Goal: Information Seeking & Learning: Learn about a topic

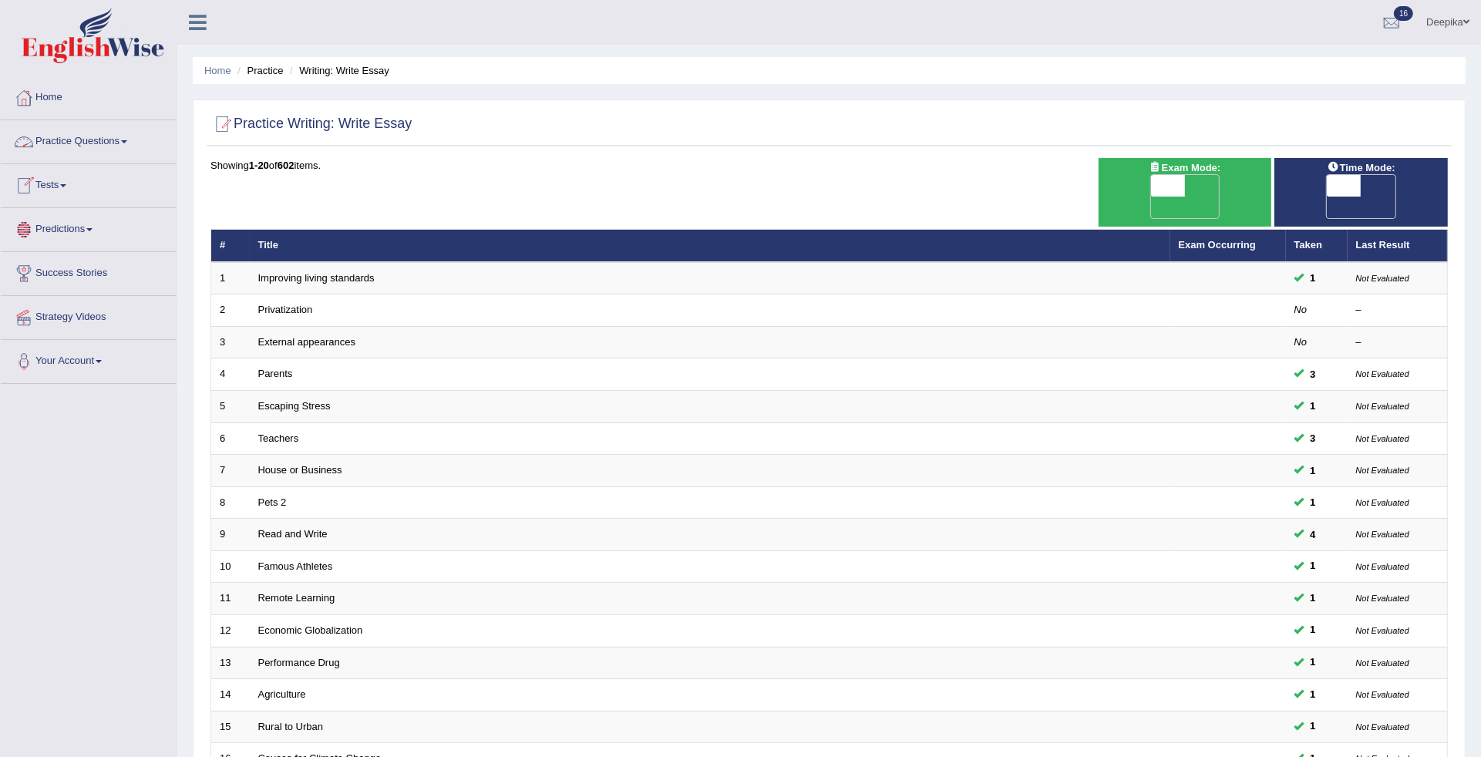
click at [128, 149] on link "Practice Questions" at bounding box center [89, 139] width 176 height 39
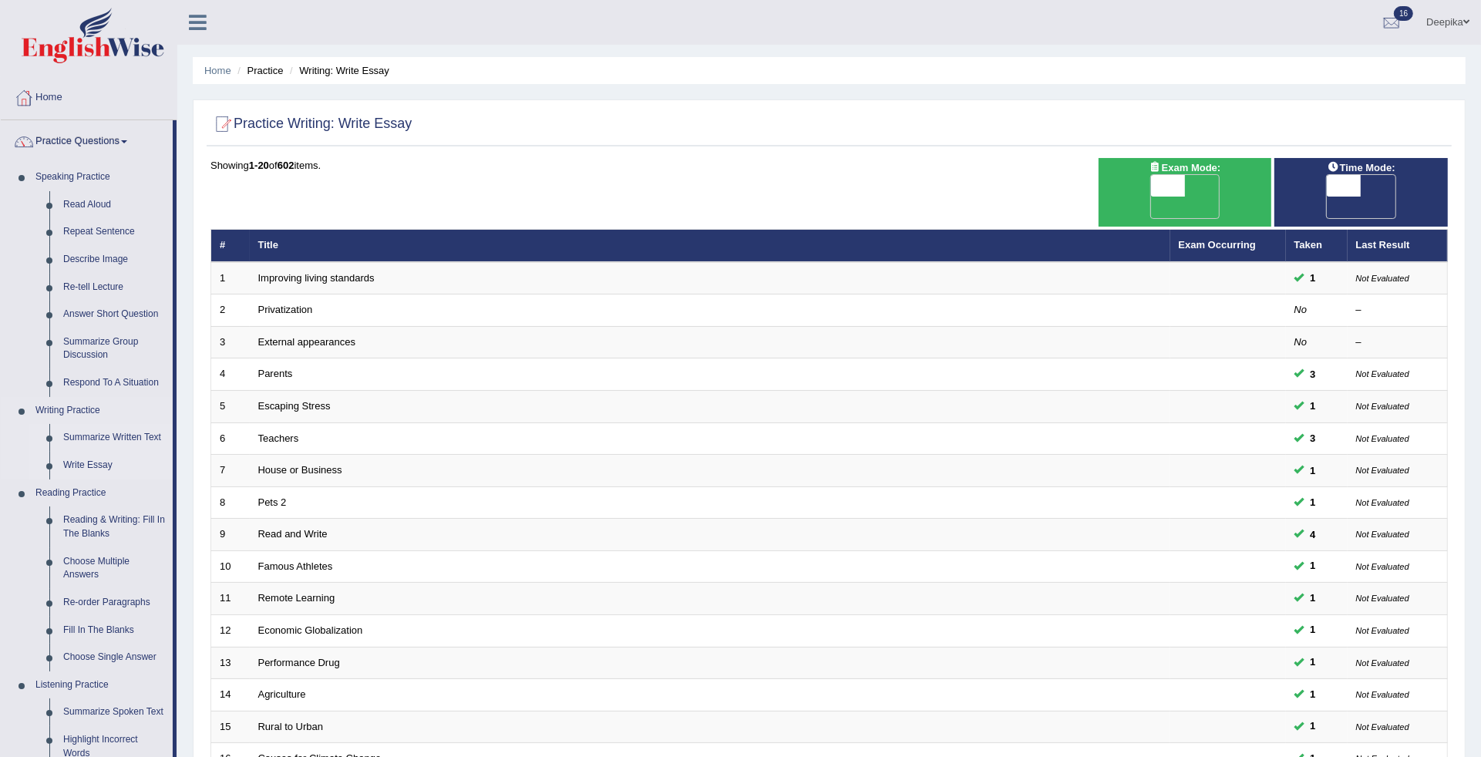
click at [92, 437] on link "Summarize Written Text" at bounding box center [114, 438] width 116 height 28
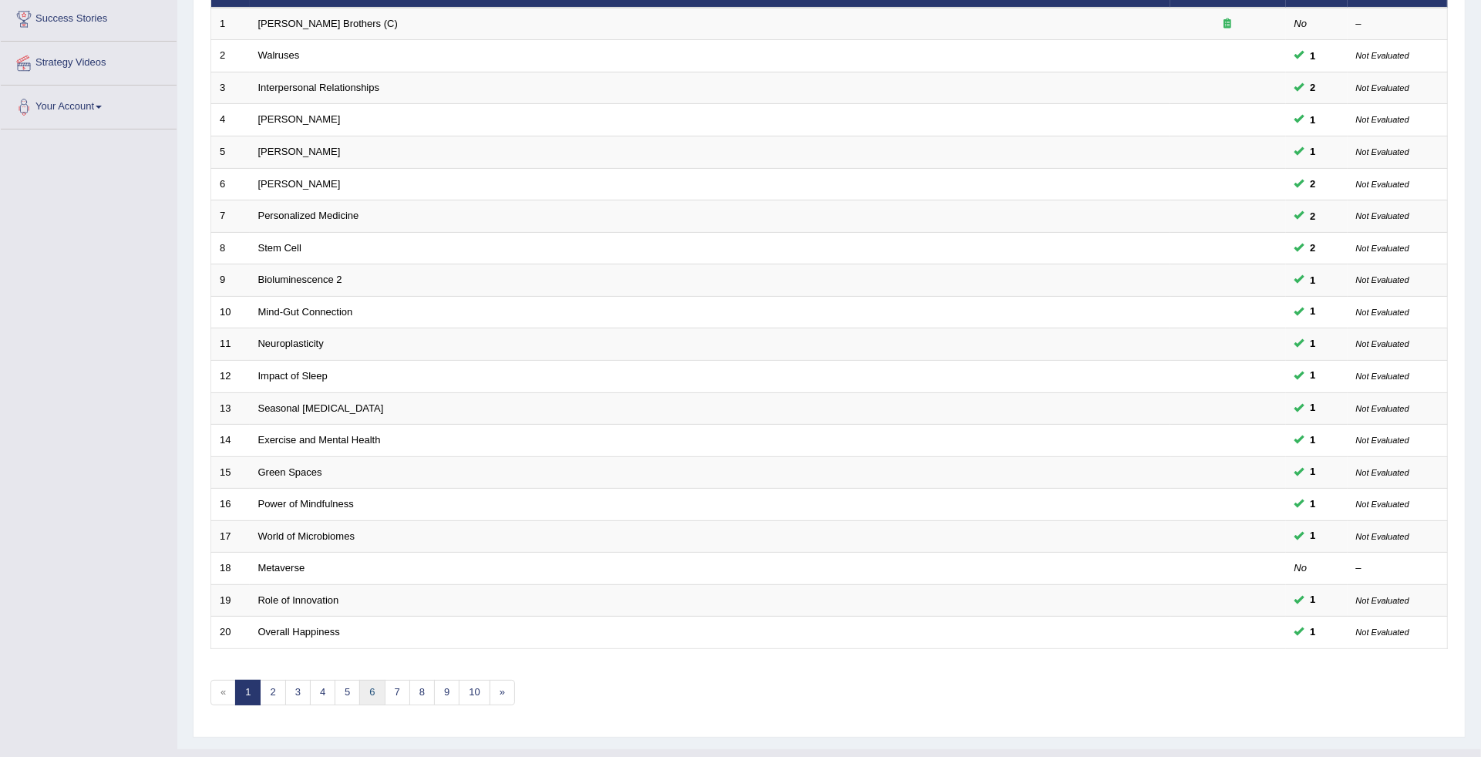
click at [374, 680] on link "6" at bounding box center [371, 692] width 25 height 25
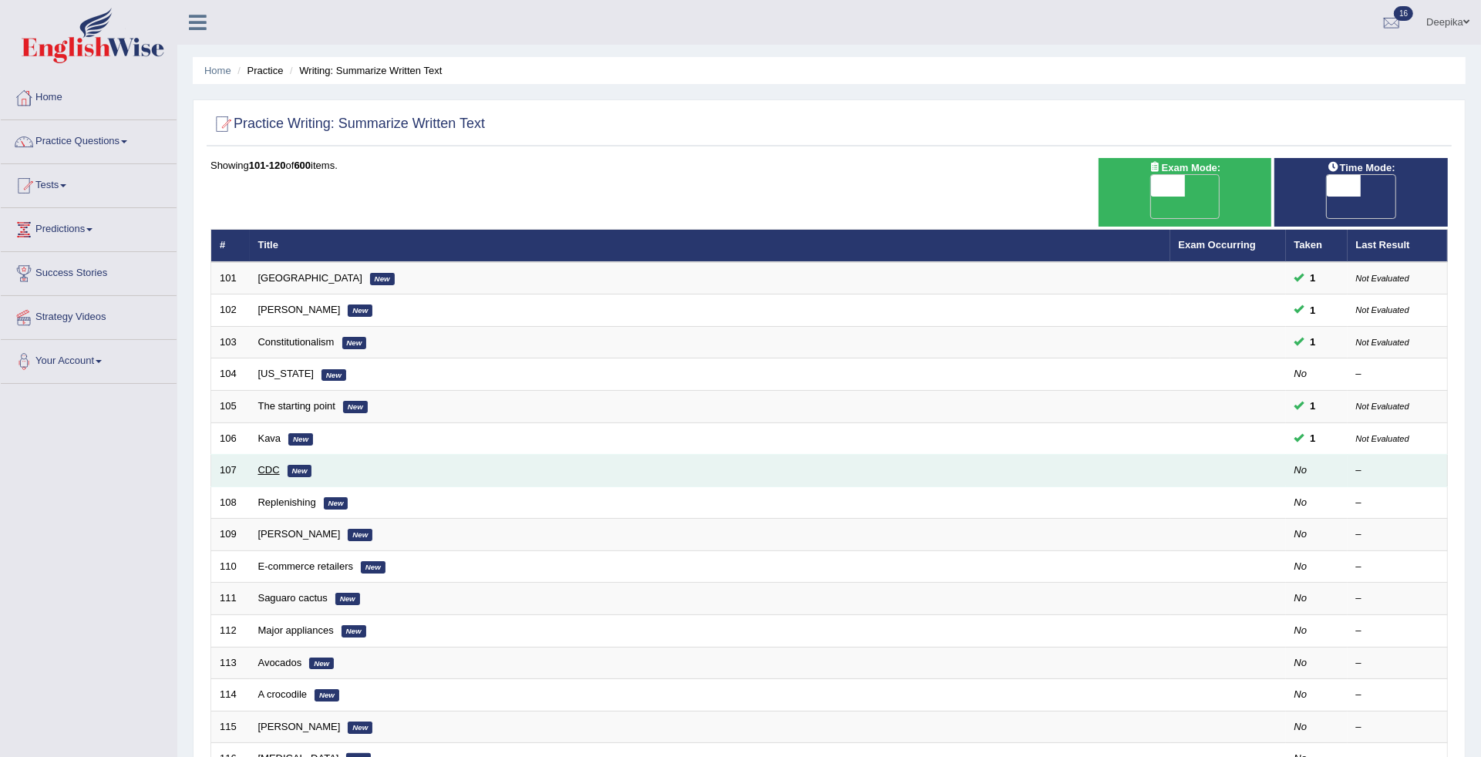
click at [271, 464] on link "CDC" at bounding box center [269, 470] width 22 height 12
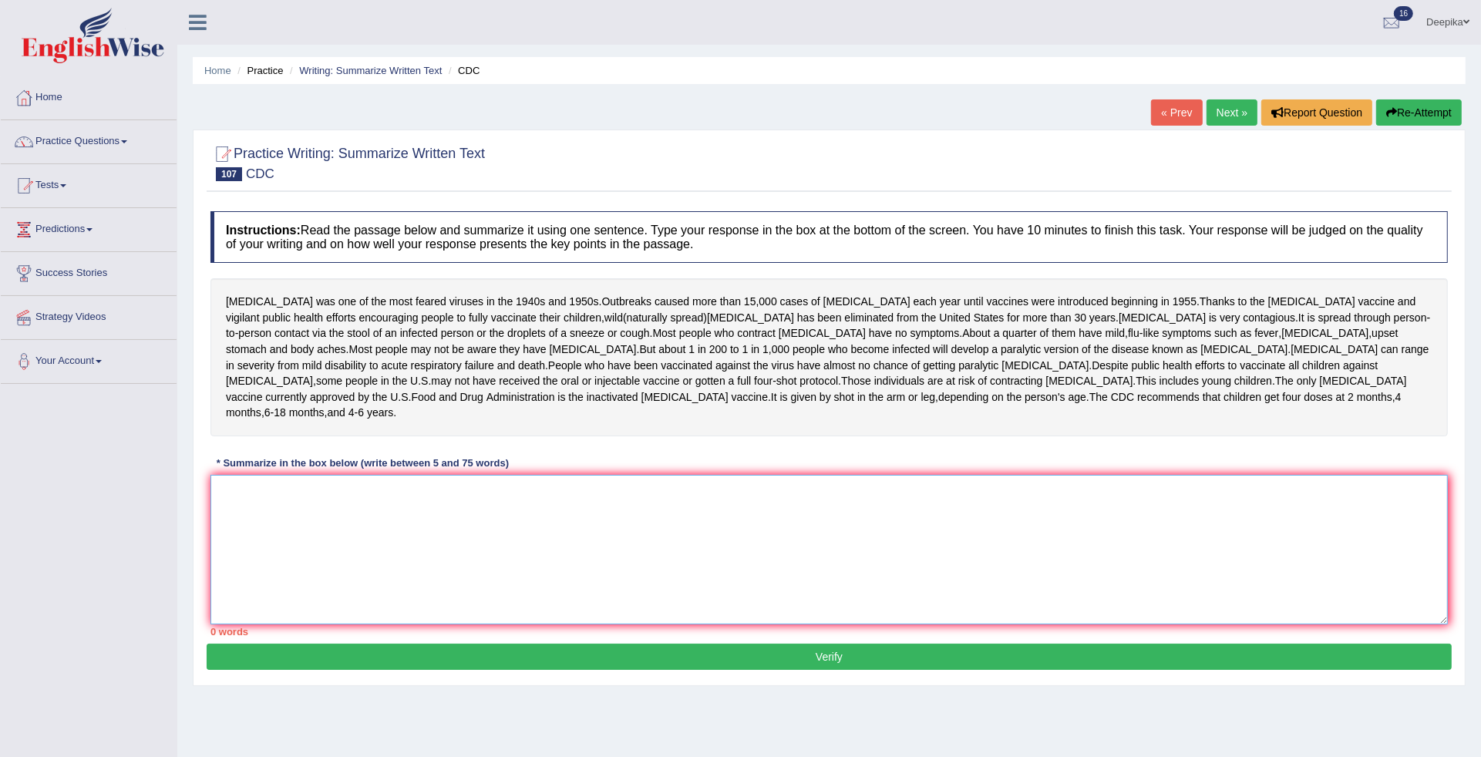
click at [243, 488] on textarea at bounding box center [828, 550] width 1237 height 150
type textarea "t"
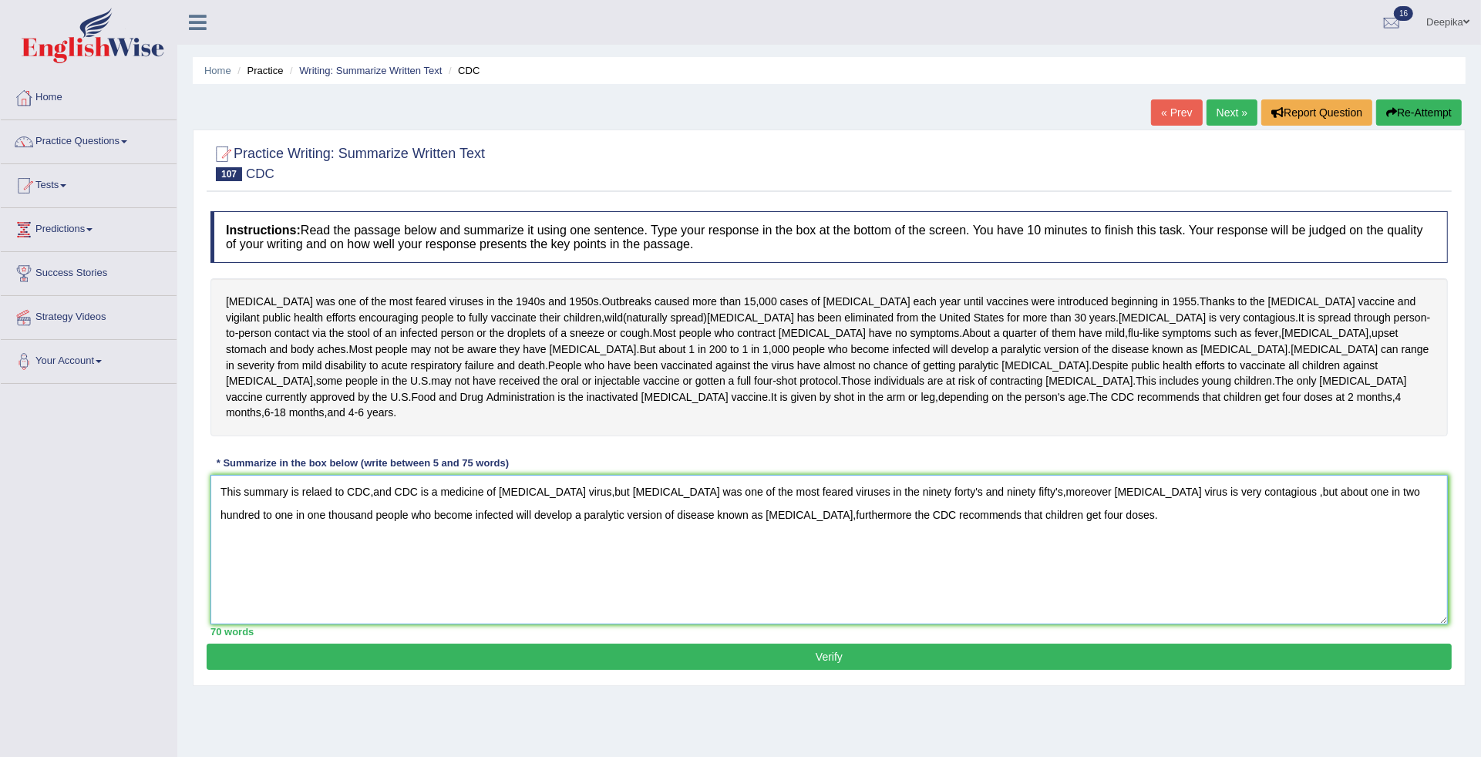
type textarea "This summary is relaed to CDC,and CDC is a medicine of polio virus,but polio wa…"
click at [630, 644] on button "Verify" at bounding box center [829, 657] width 1245 height 26
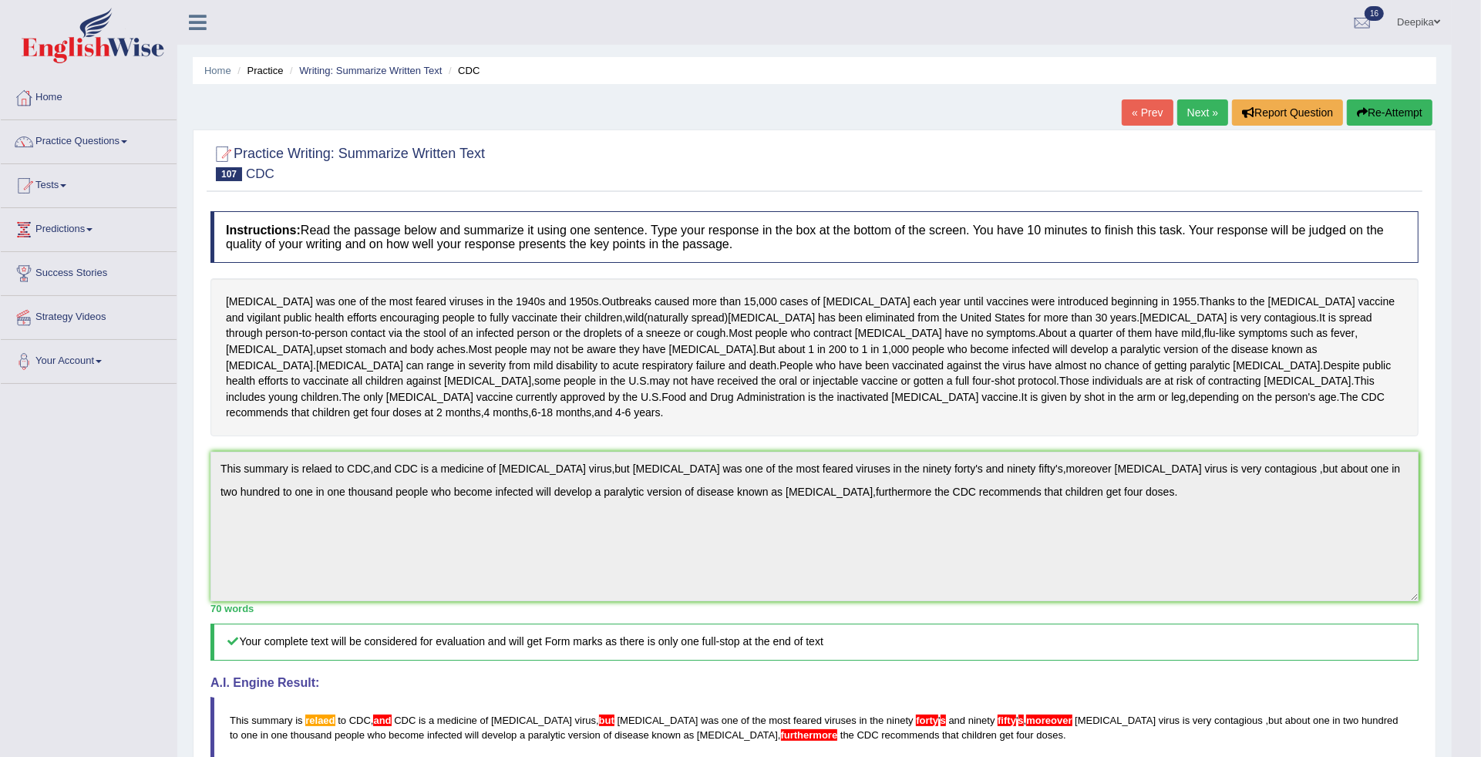
click at [1182, 109] on link "Next »" at bounding box center [1202, 112] width 51 height 26
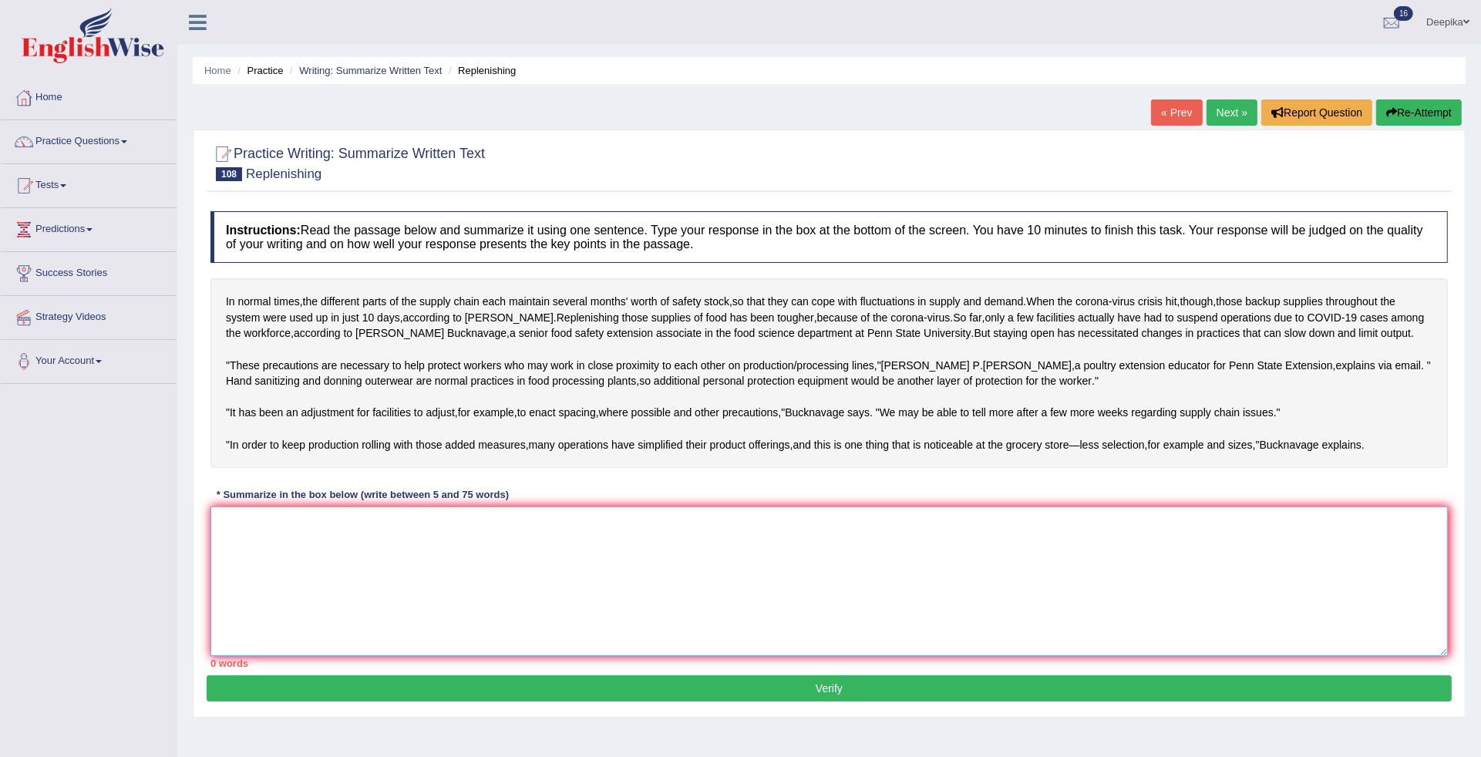
click at [305, 602] on textarea at bounding box center [828, 581] width 1237 height 150
click at [121, 141] on link "Practice Questions" at bounding box center [89, 139] width 176 height 39
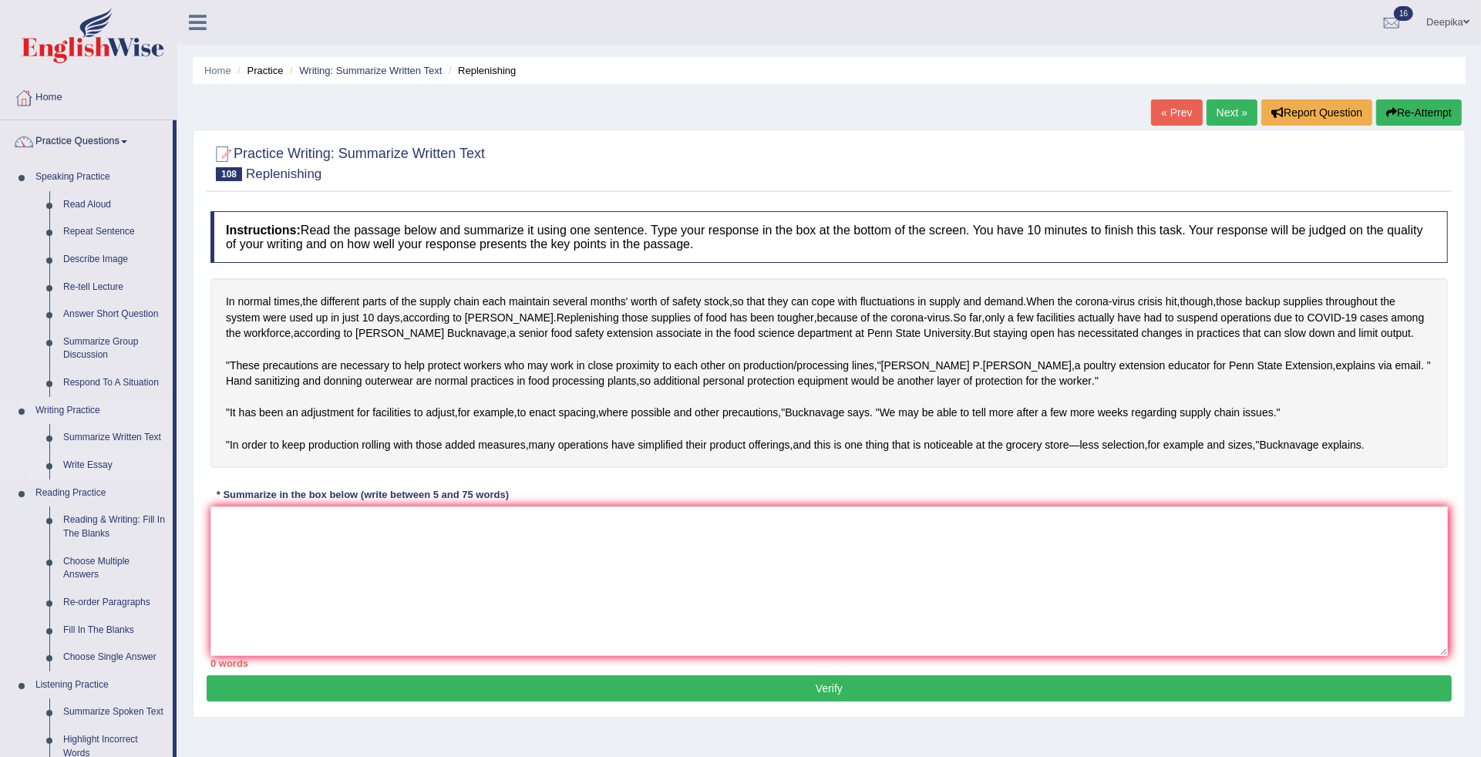
click at [77, 459] on link "Write Essay" at bounding box center [114, 466] width 116 height 28
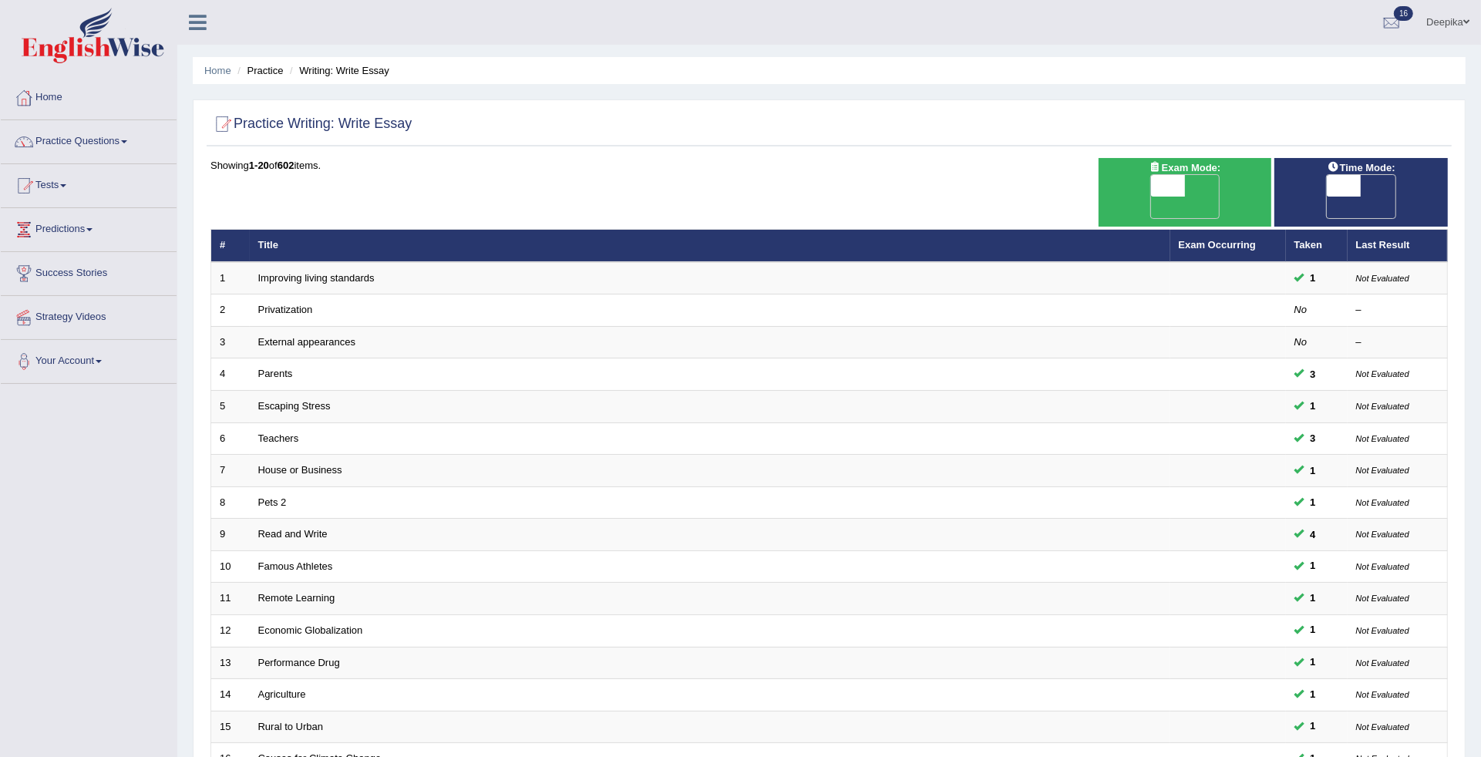
click at [1477, 667] on div "Home Practice Writing: Write Essay Practice Writing: Write Essay Time Mode: ON …" at bounding box center [828, 502] width 1303 height 1004
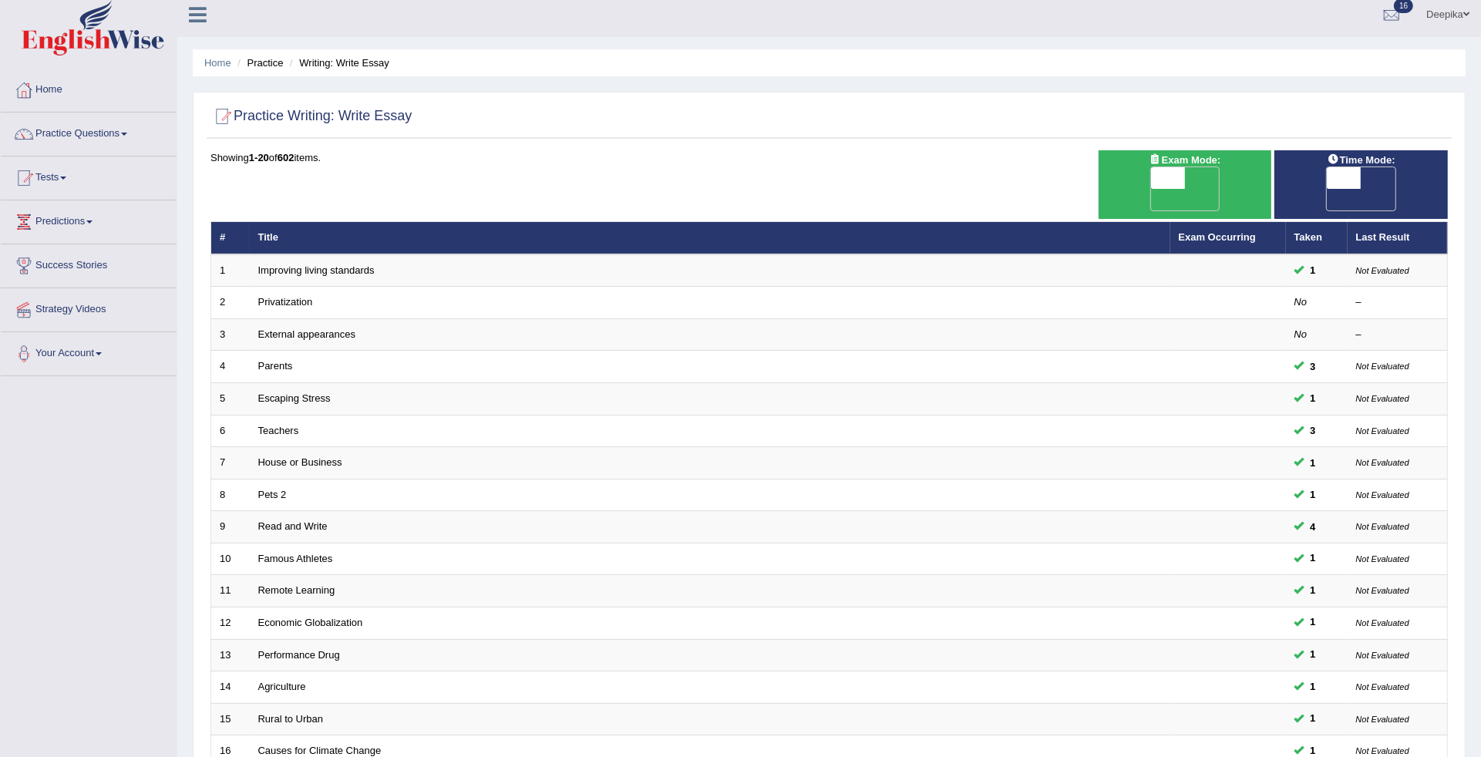
scroll to position [2, 0]
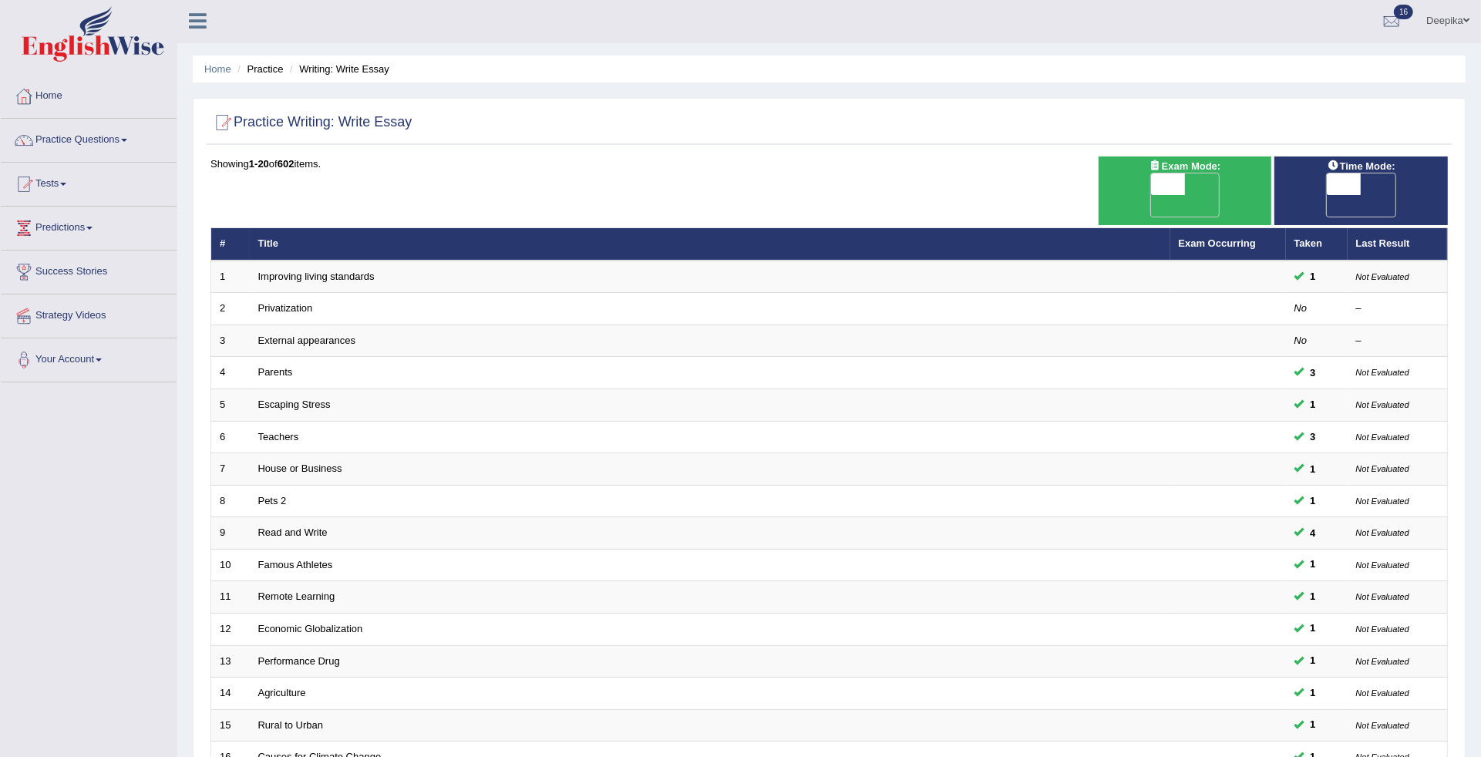
click at [81, 313] on link "Strategy Videos" at bounding box center [89, 313] width 176 height 39
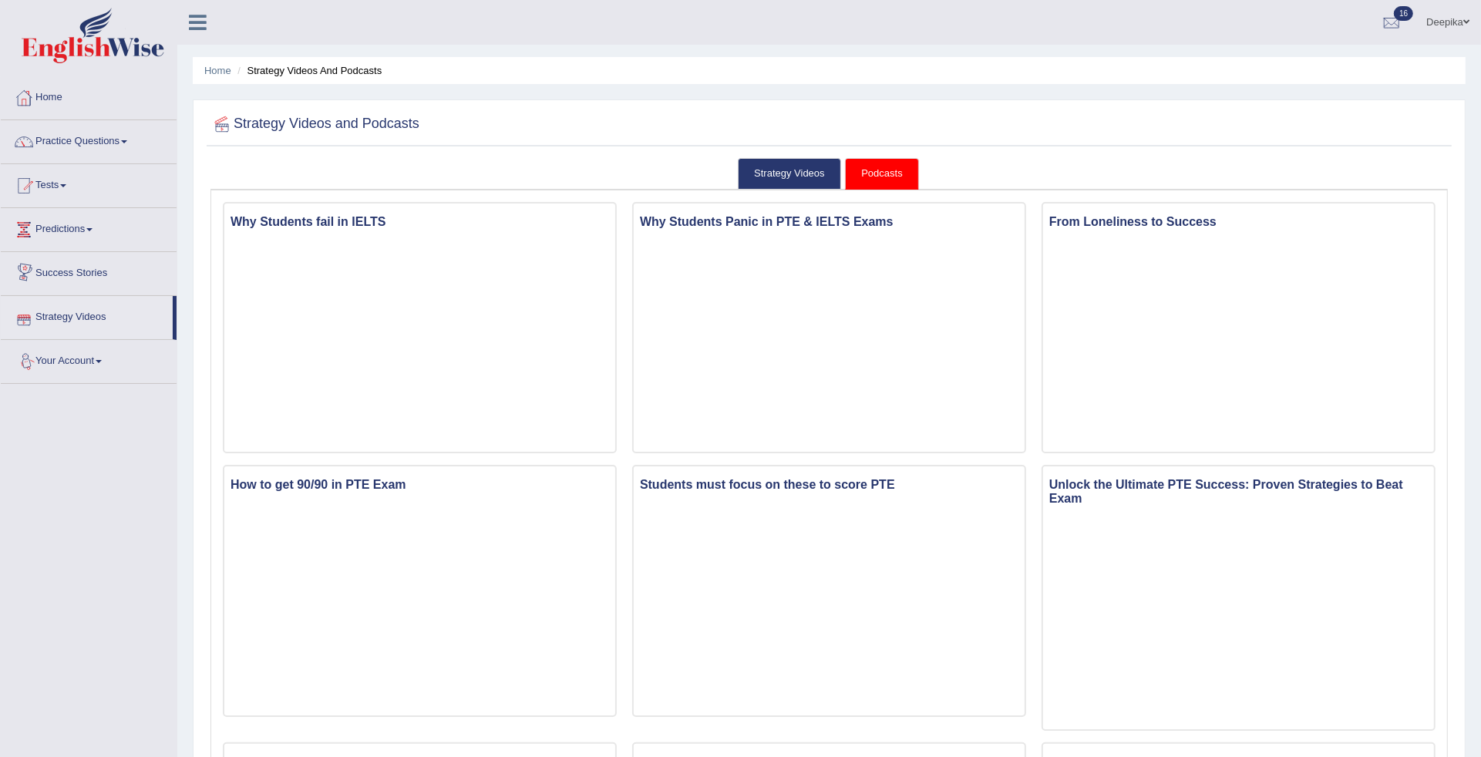
click at [70, 267] on link "Success Stories" at bounding box center [89, 271] width 176 height 39
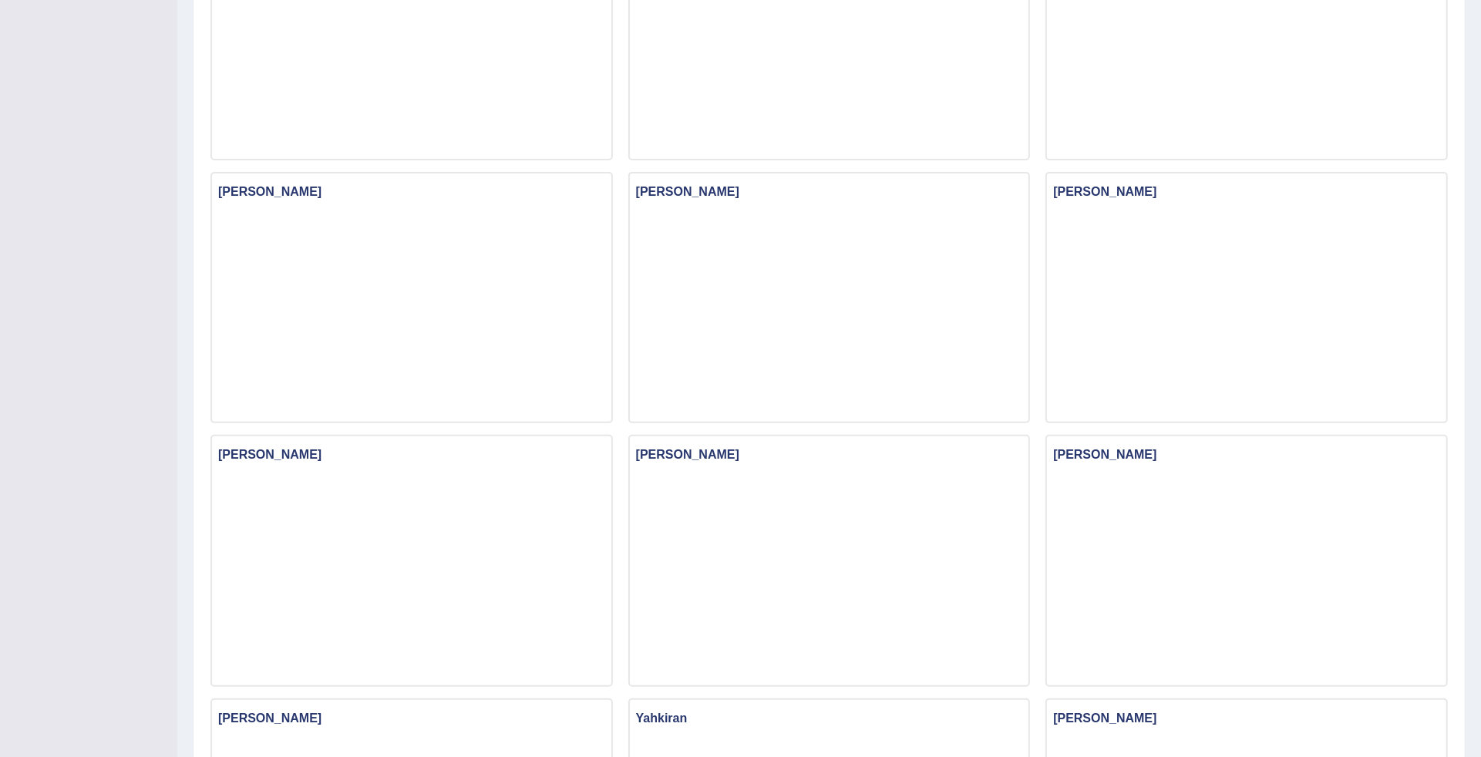
scroll to position [883, 0]
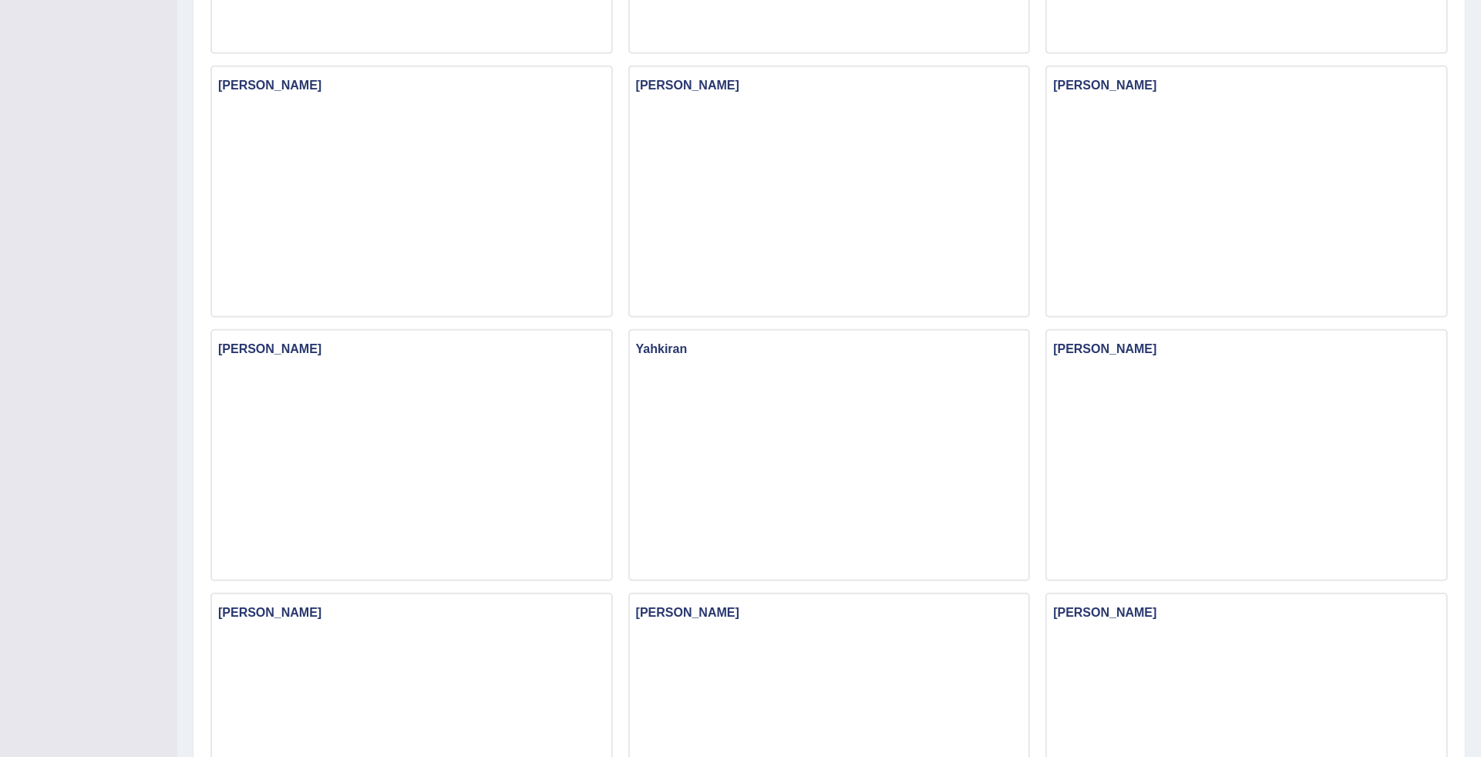
click at [1478, 646] on div "Home Success Stories Success Stories [GEOGRAPHIC_DATA][PERSON_NAME][GEOGRAPHIC_…" at bounding box center [828, 128] width 1303 height 2023
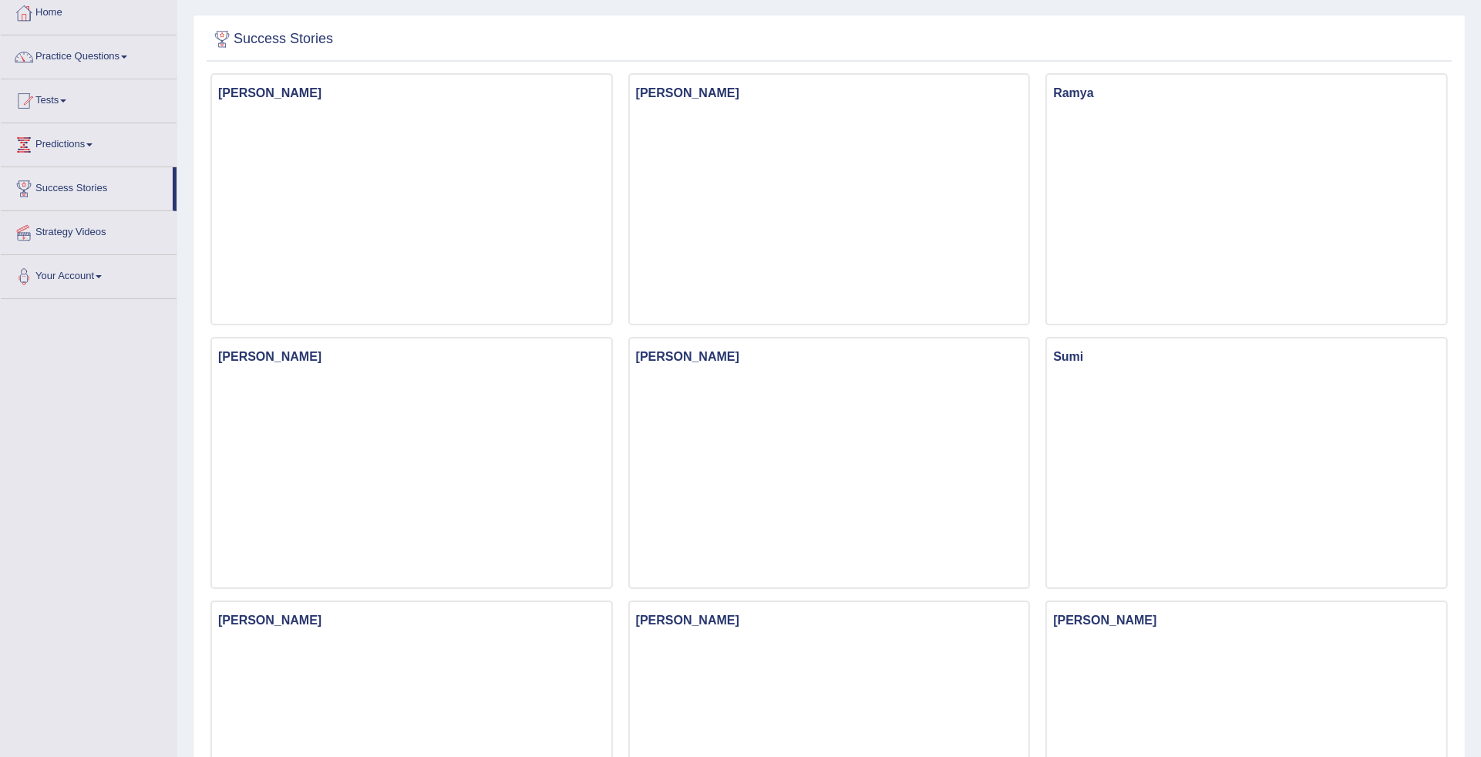
scroll to position [51, 0]
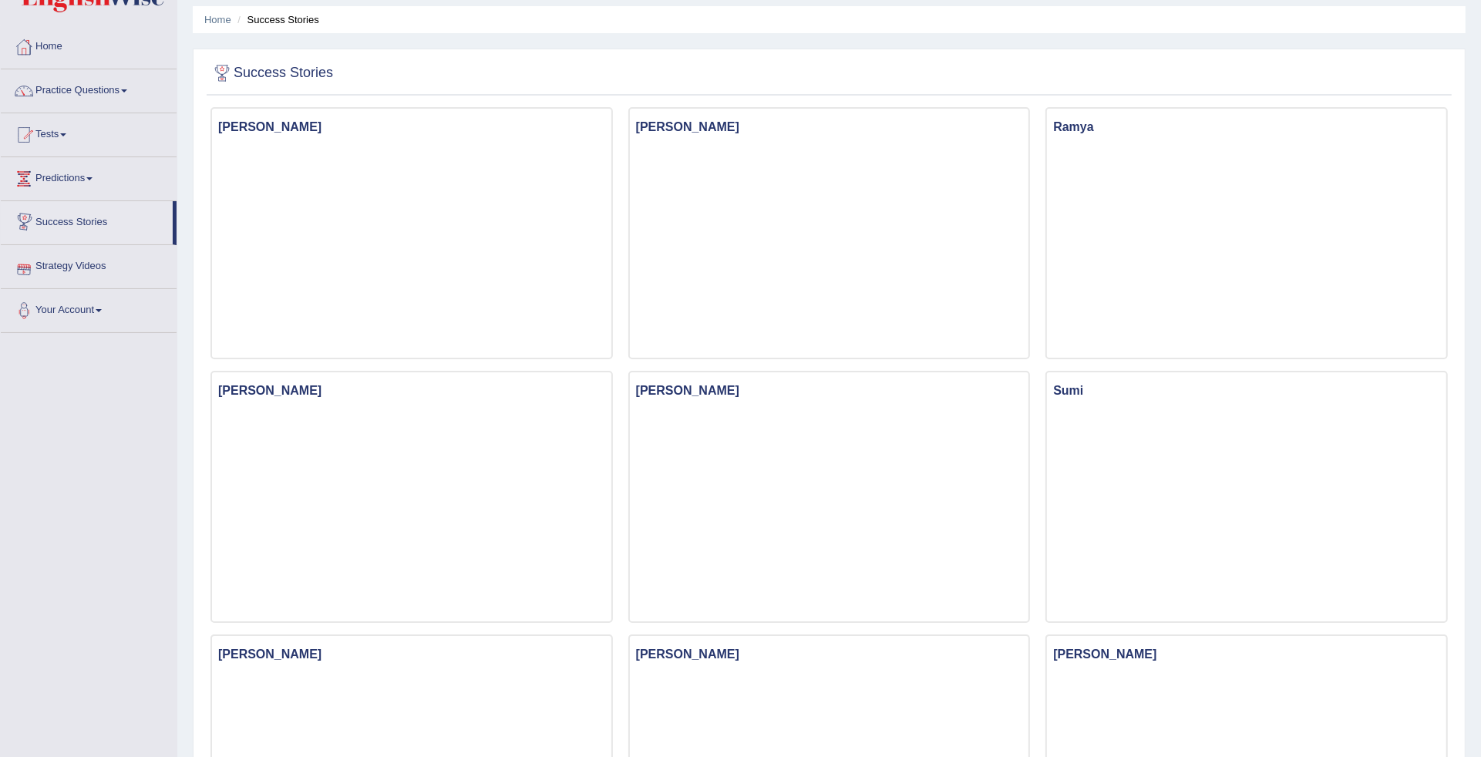
click at [69, 274] on link "Strategy Videos" at bounding box center [89, 264] width 176 height 39
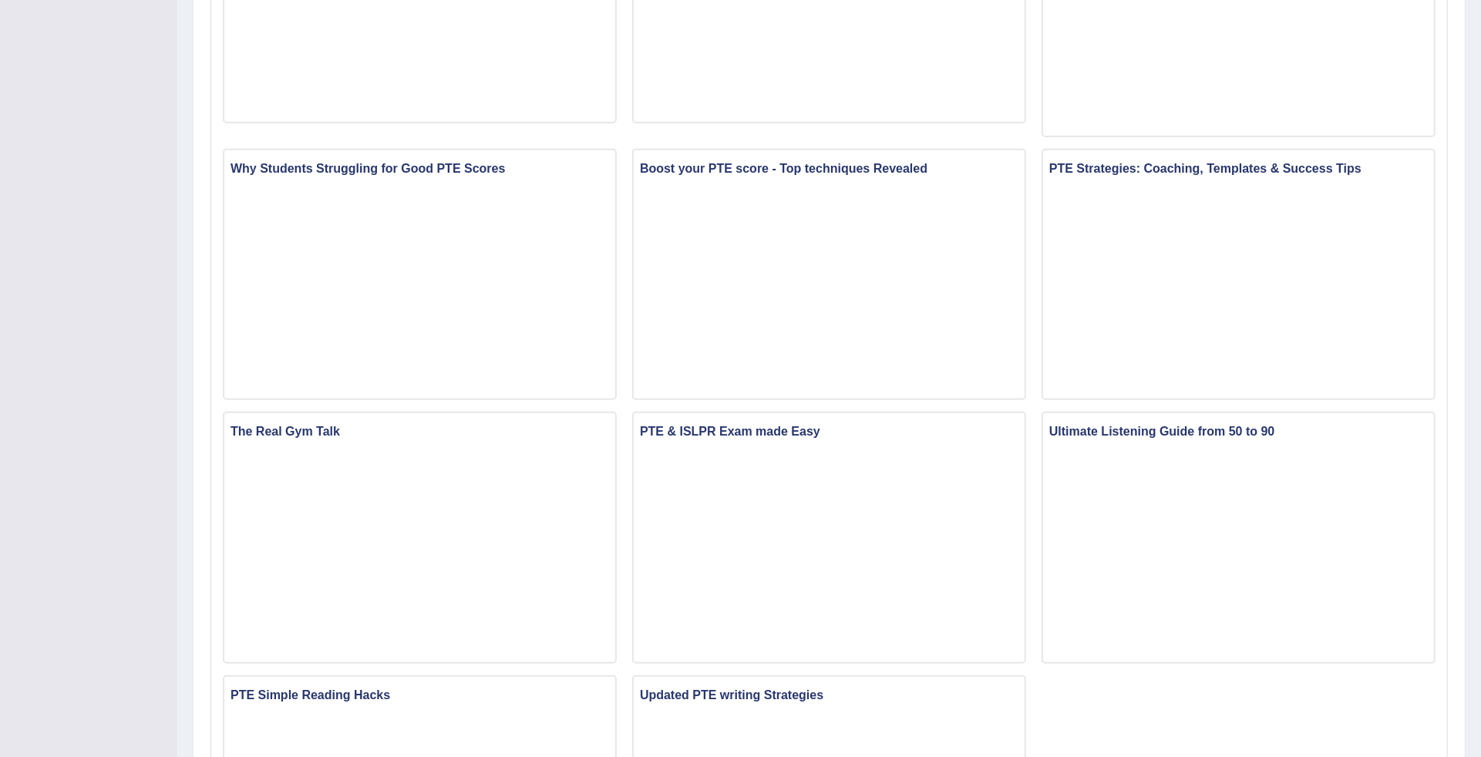
scroll to position [593, 0]
click at [1476, 706] on div "Home Strategy Videos and Podcasts Strategy Videos and Podcasts Strategy Videos …" at bounding box center [828, 191] width 1303 height 1569
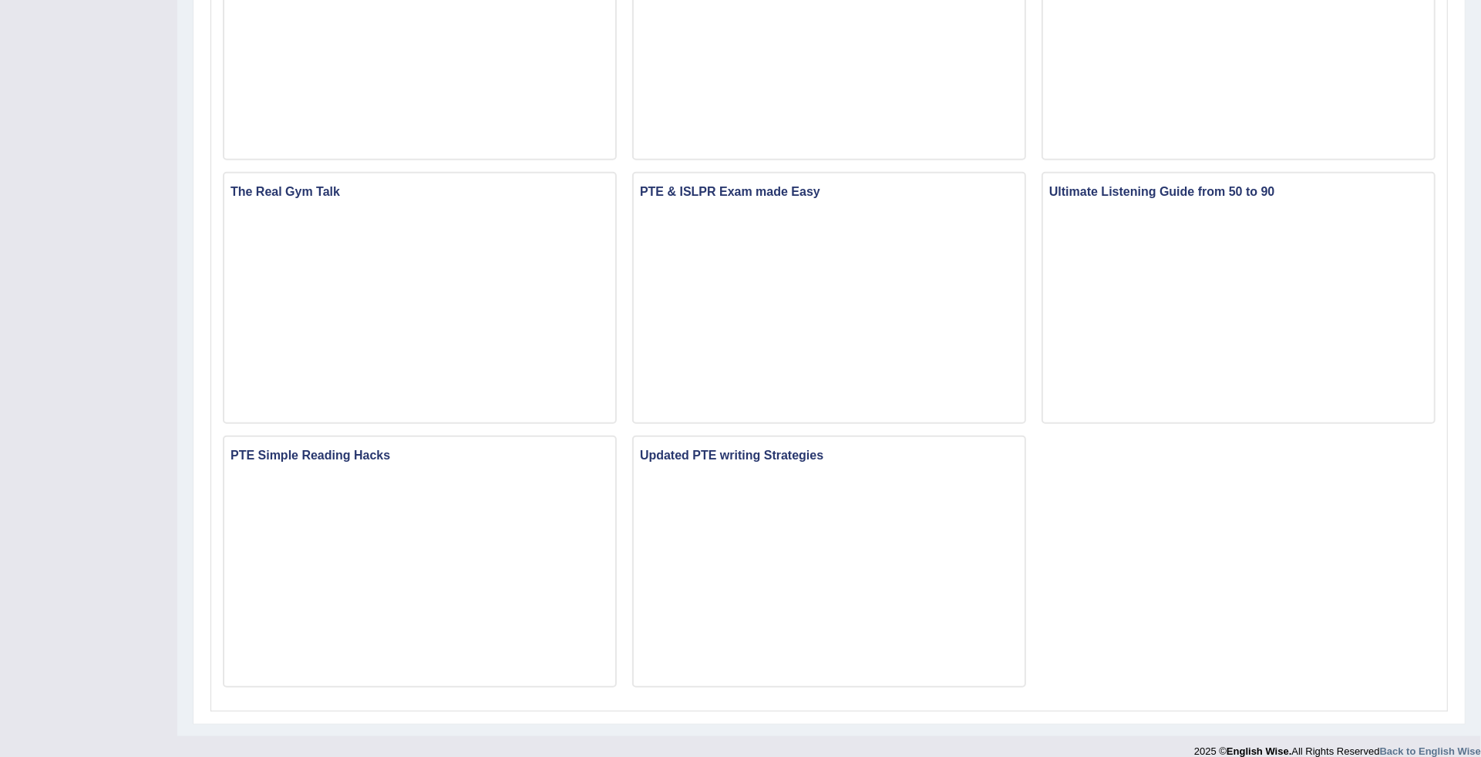
click at [251, 690] on div "Why Students fail in IELTS Why Students Panic in PTE & IELTS Exams From Lonelin…" at bounding box center [829, 34] width 1228 height 1330
click at [287, 688] on div "Why Students fail in IELTS Why Students Panic in PTE & IELTS Exams From Lonelin…" at bounding box center [829, 34] width 1228 height 1330
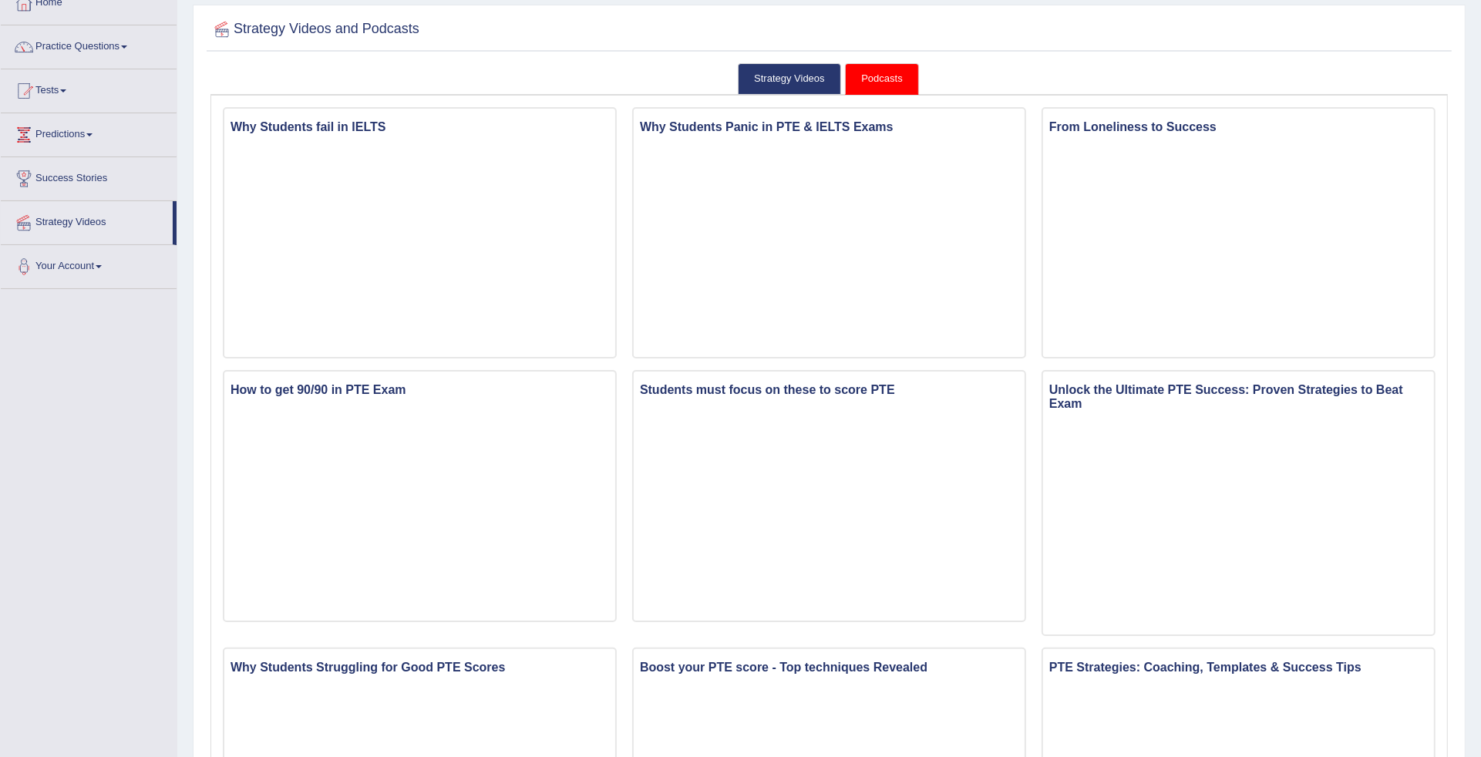
scroll to position [79, 0]
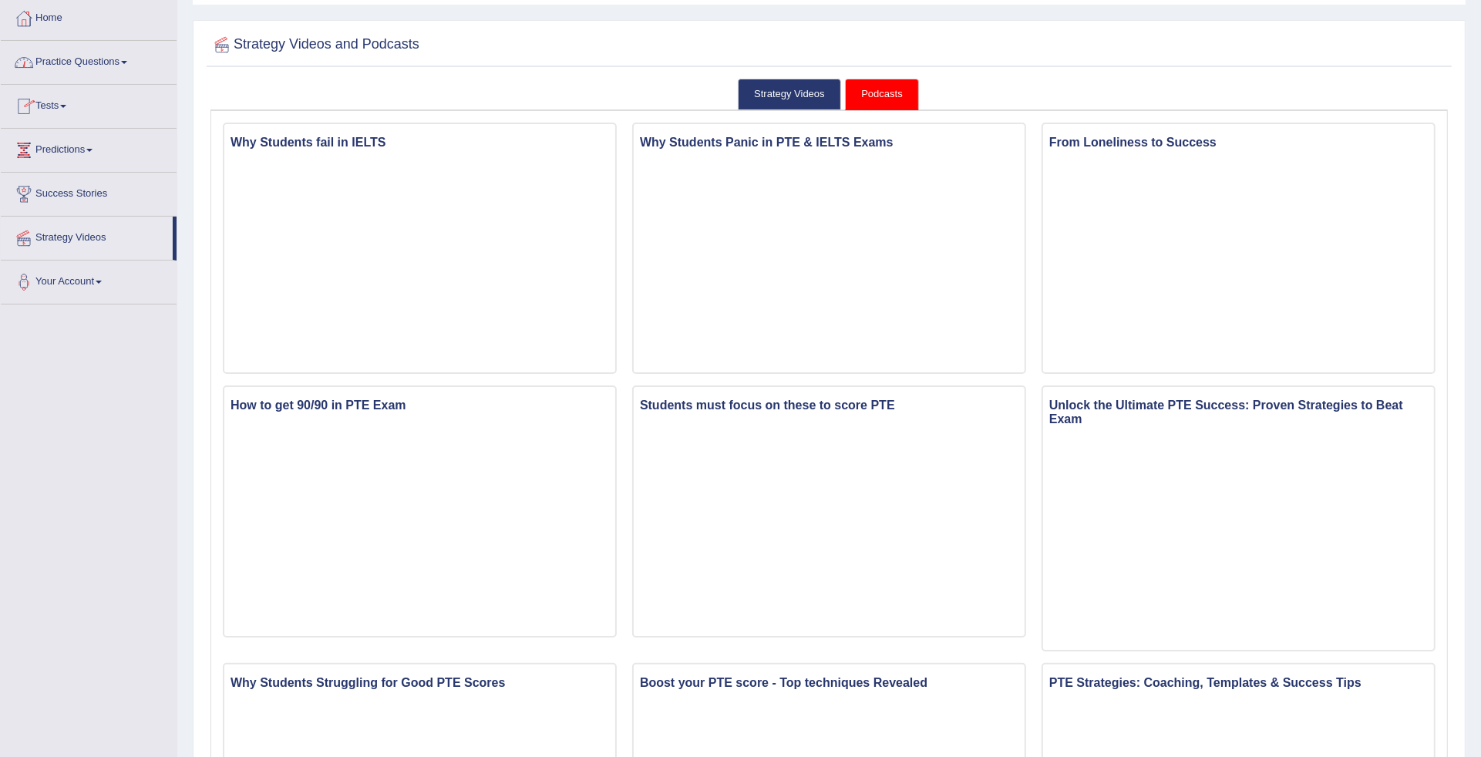
click at [127, 62] on span at bounding box center [124, 62] width 6 height 3
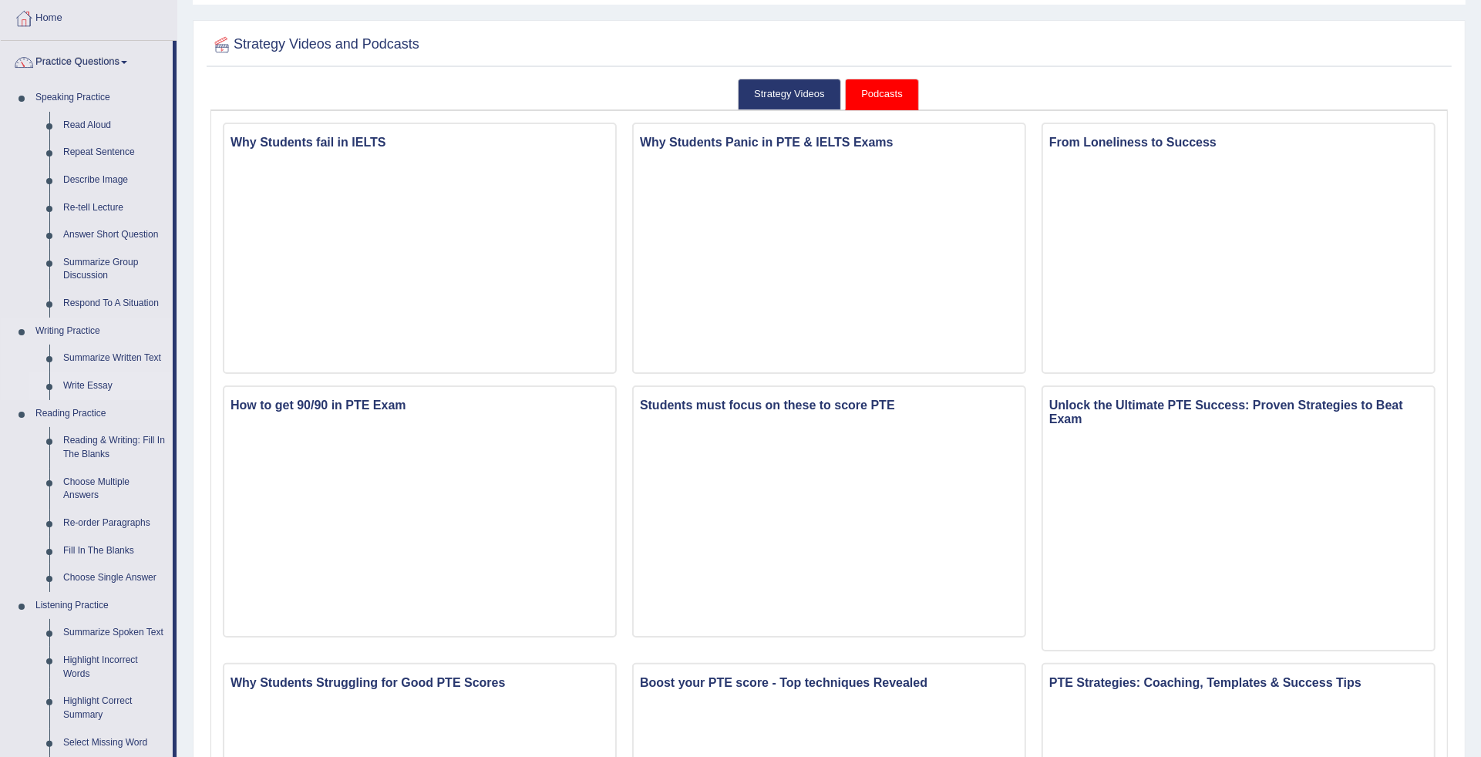
click at [63, 384] on link "Write Essay" at bounding box center [114, 386] width 116 height 28
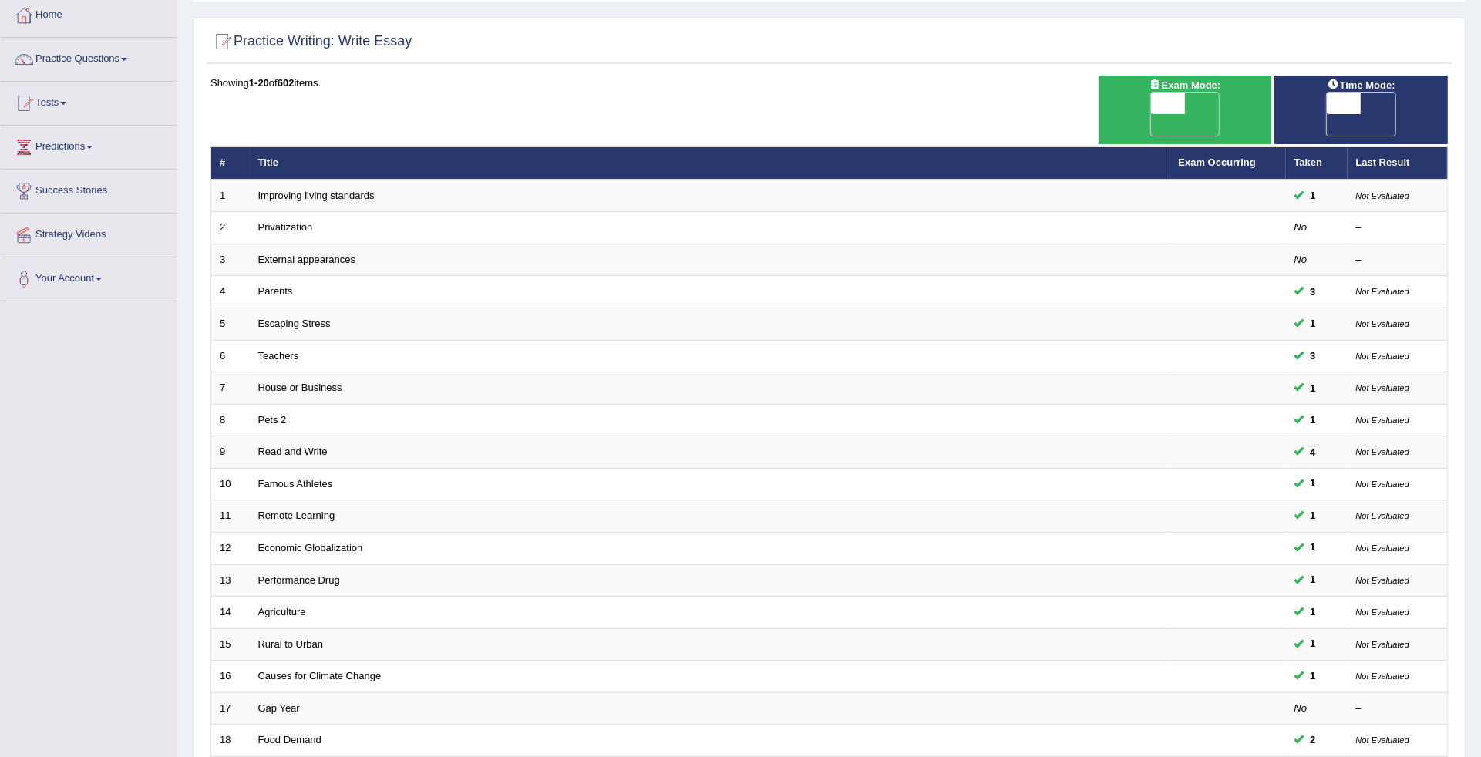
scroll to position [9, 0]
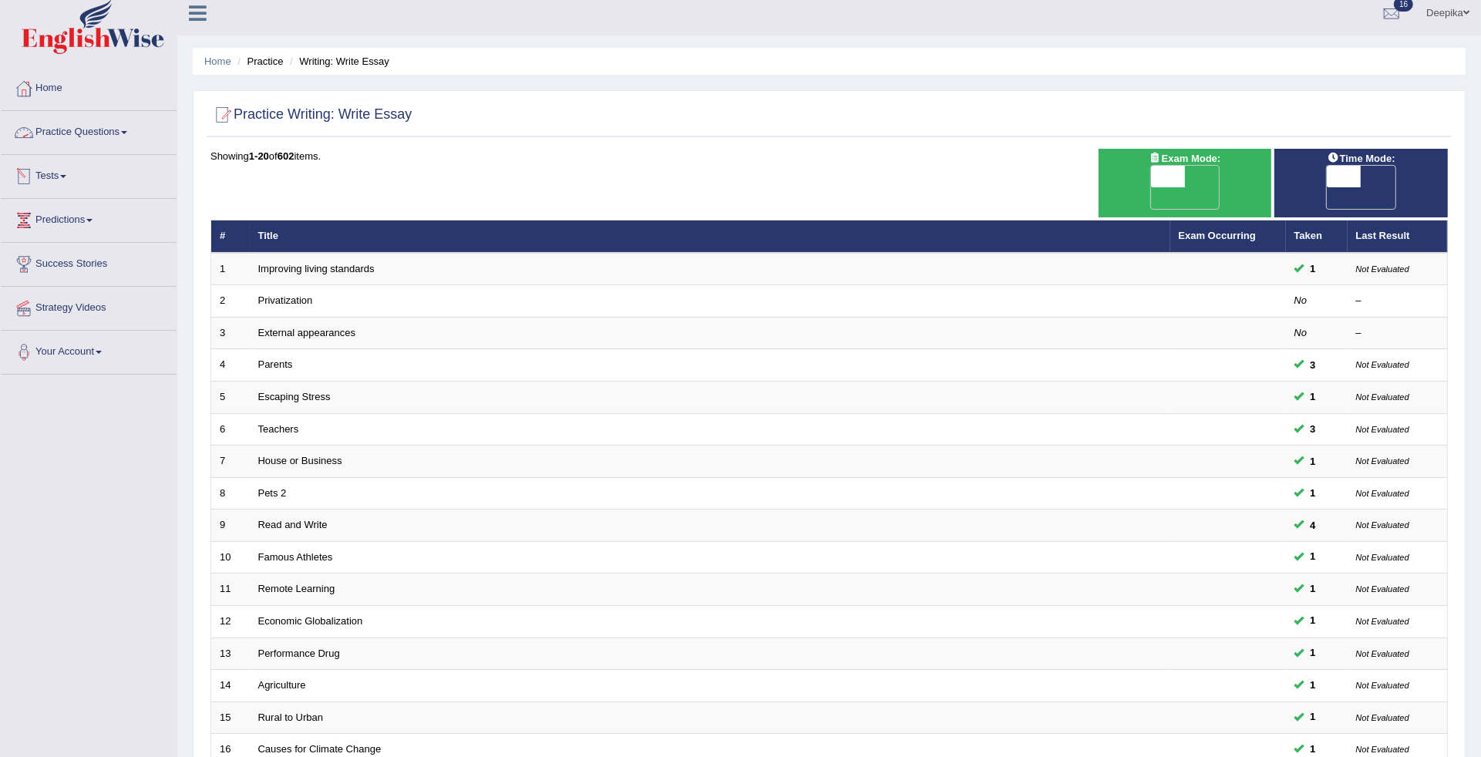
click at [62, 176] on link "Tests" at bounding box center [89, 174] width 176 height 39
click at [74, 231] on link "Take Mock Test" at bounding box center [101, 240] width 144 height 28
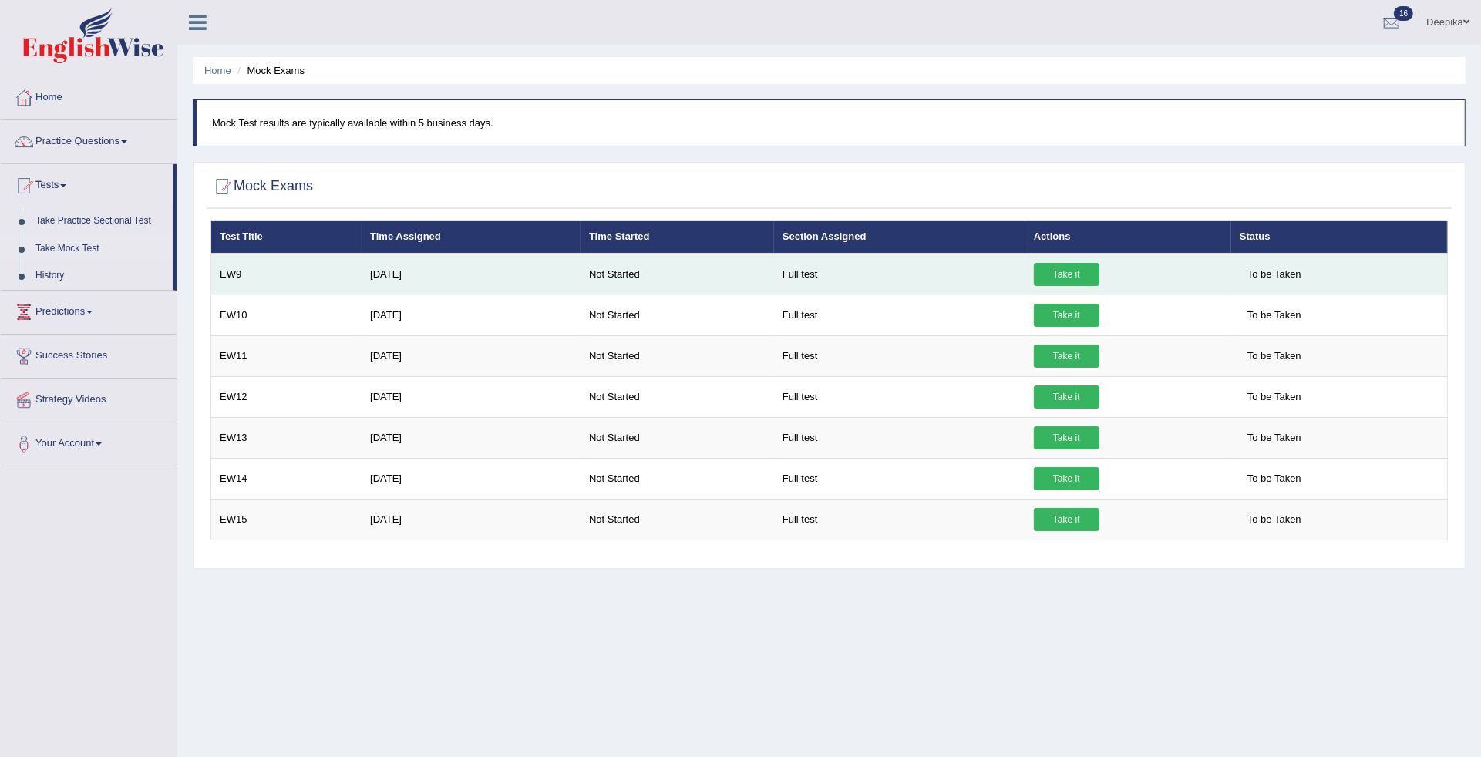
click at [1069, 275] on link "Take it" at bounding box center [1067, 274] width 66 height 23
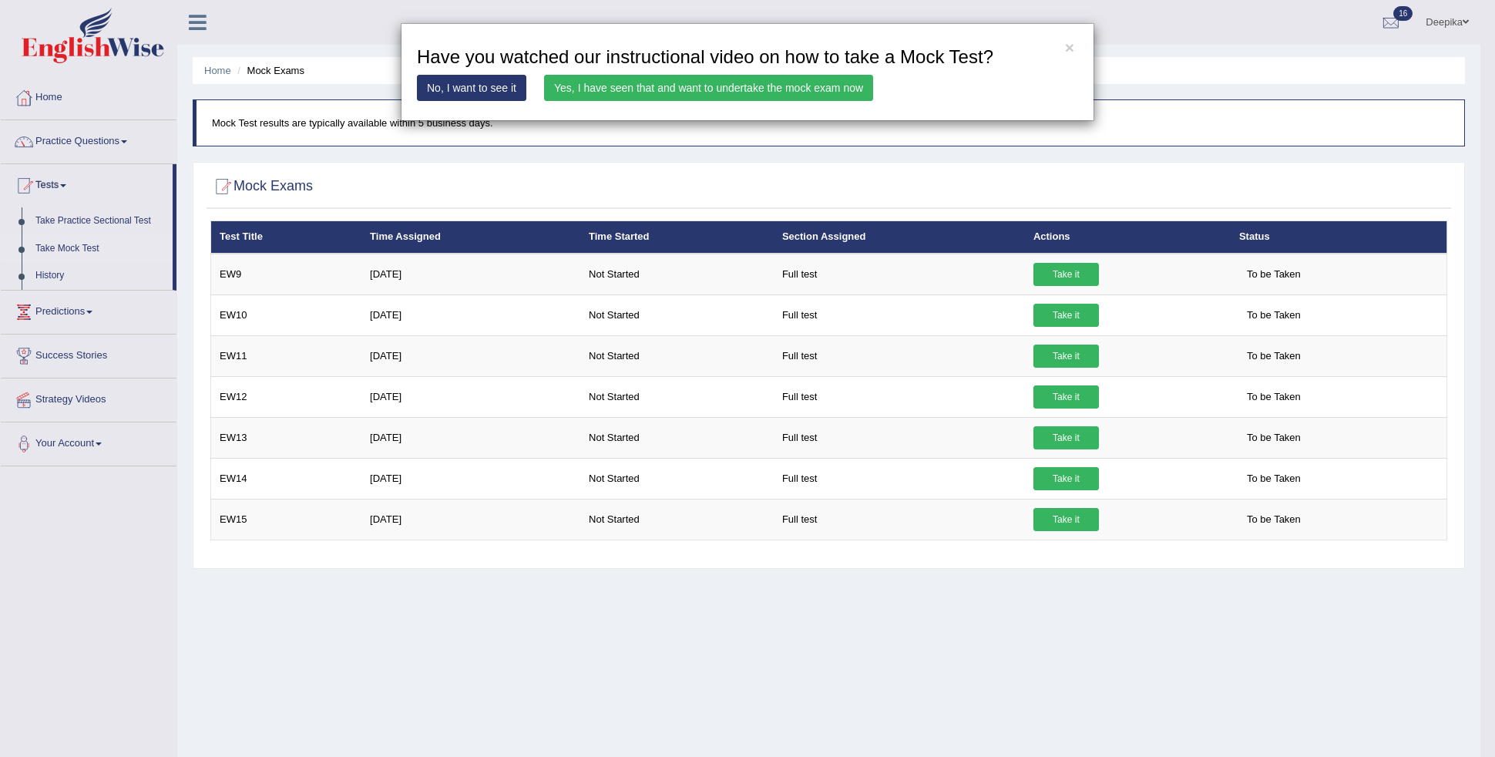
click at [728, 82] on link "Yes, I have seen that and want to undertake the mock exam now" at bounding box center [708, 88] width 329 height 26
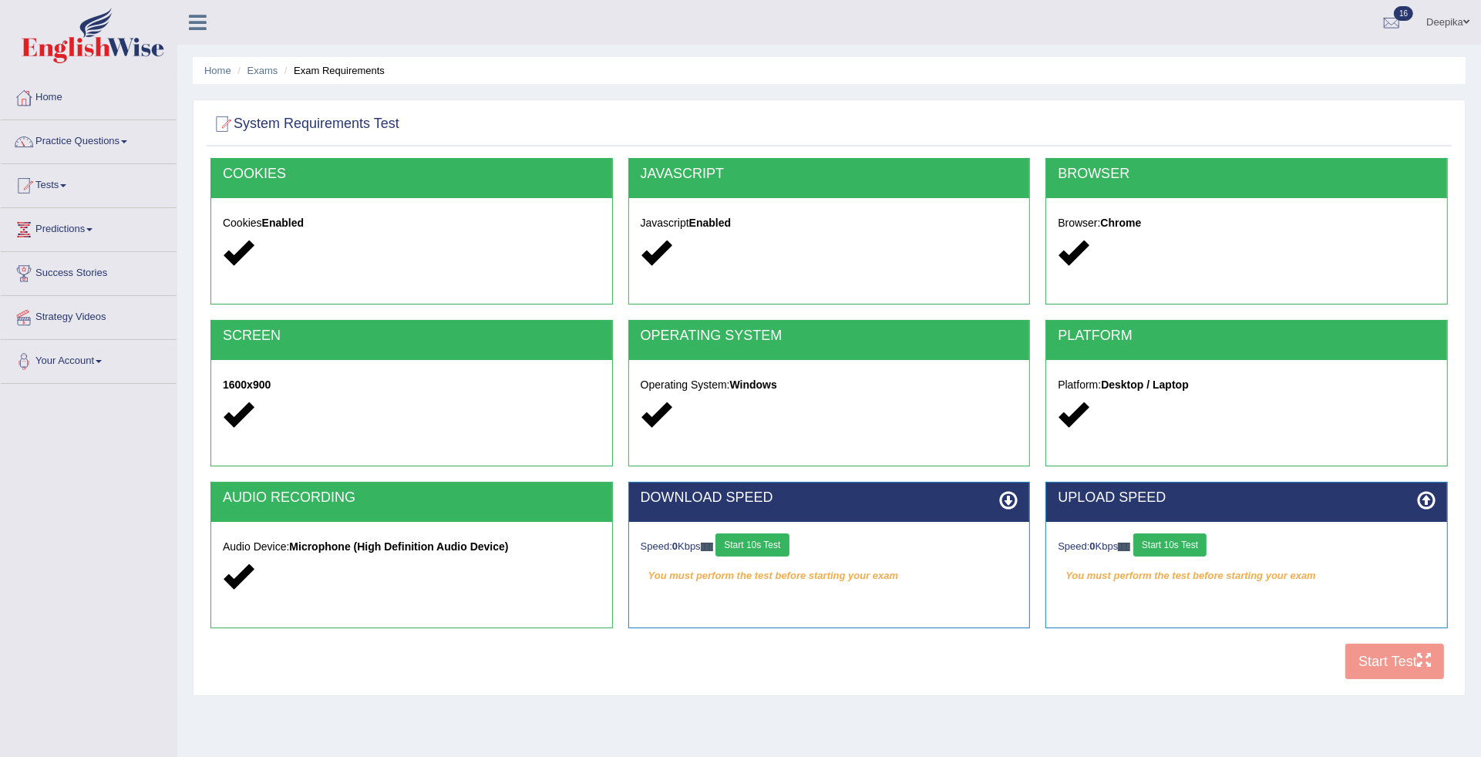
click at [749, 547] on button "Start 10s Test" at bounding box center [751, 544] width 73 height 23
click at [1185, 544] on button "Start 10s Test" at bounding box center [1169, 544] width 73 height 23
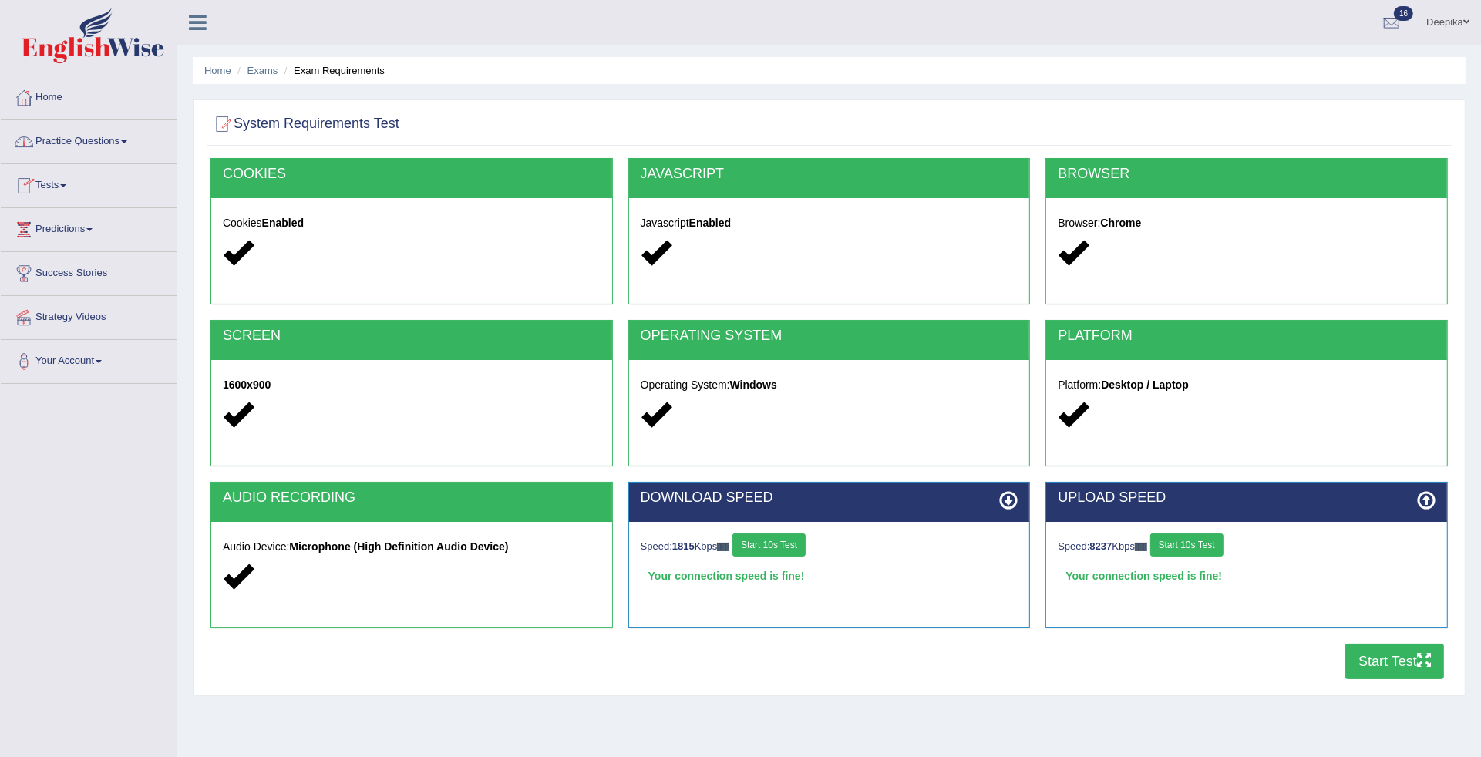
click at [124, 141] on link "Practice Questions" at bounding box center [89, 139] width 176 height 39
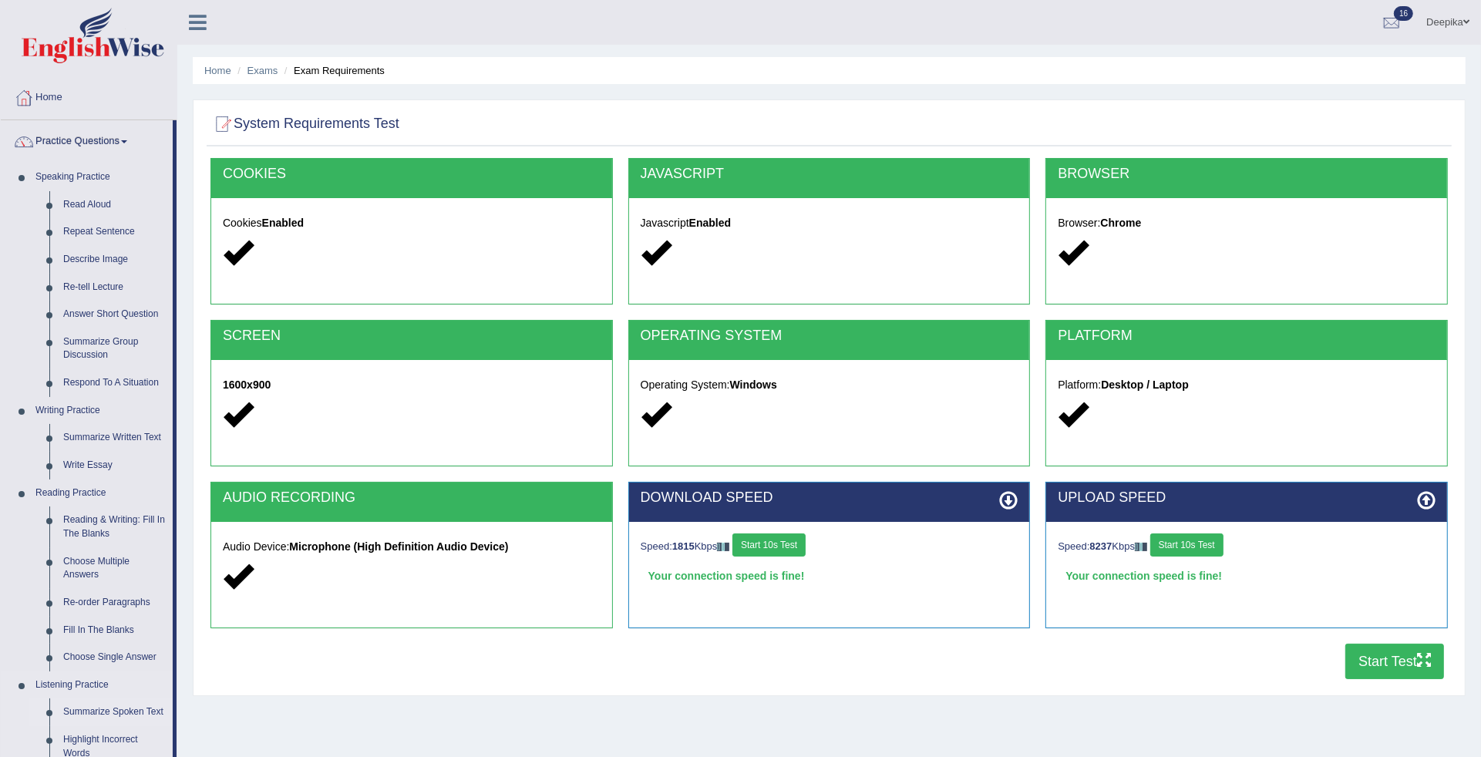
click at [95, 711] on link "Summarize Spoken Text" at bounding box center [114, 712] width 116 height 28
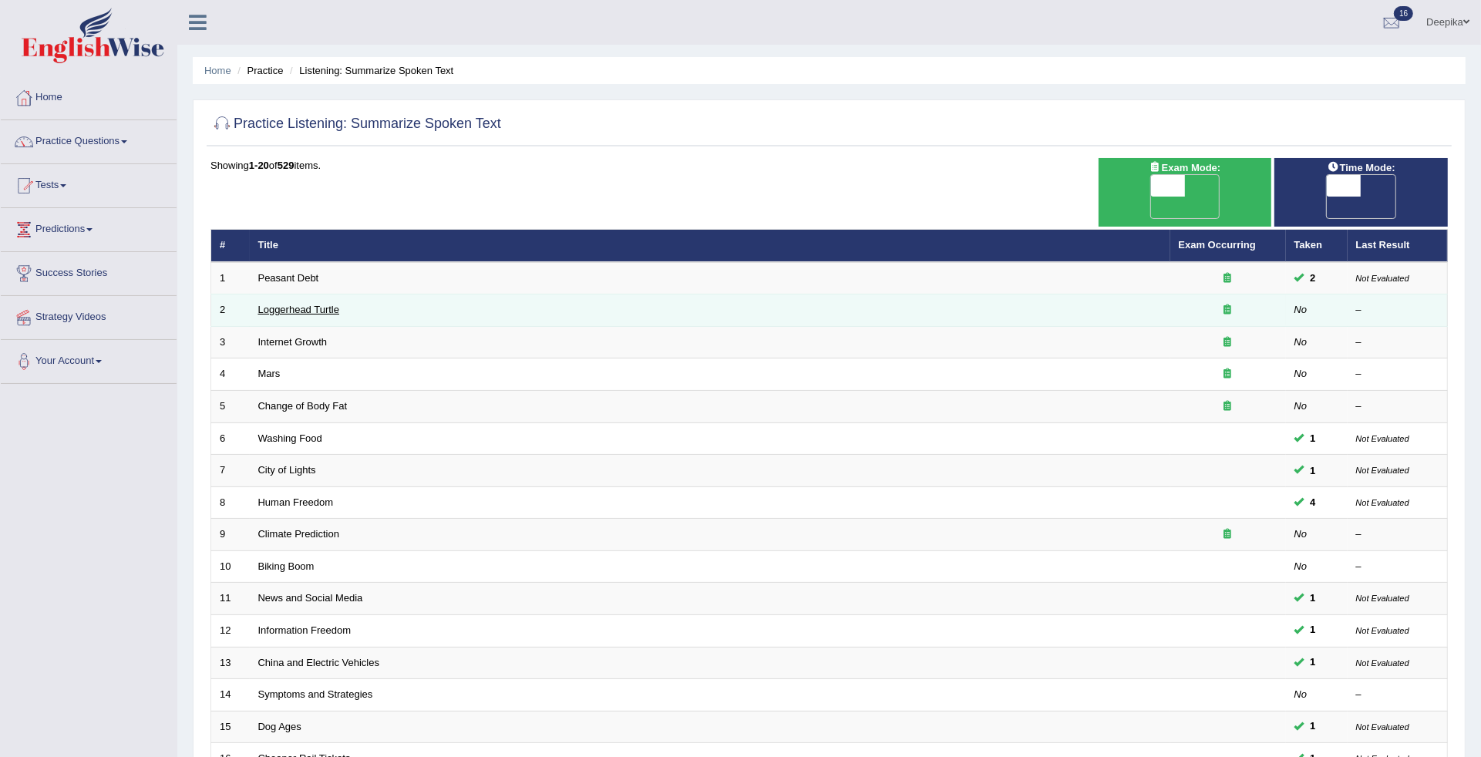
click at [289, 304] on link "Loggerhead Turtle" at bounding box center [299, 310] width 82 height 12
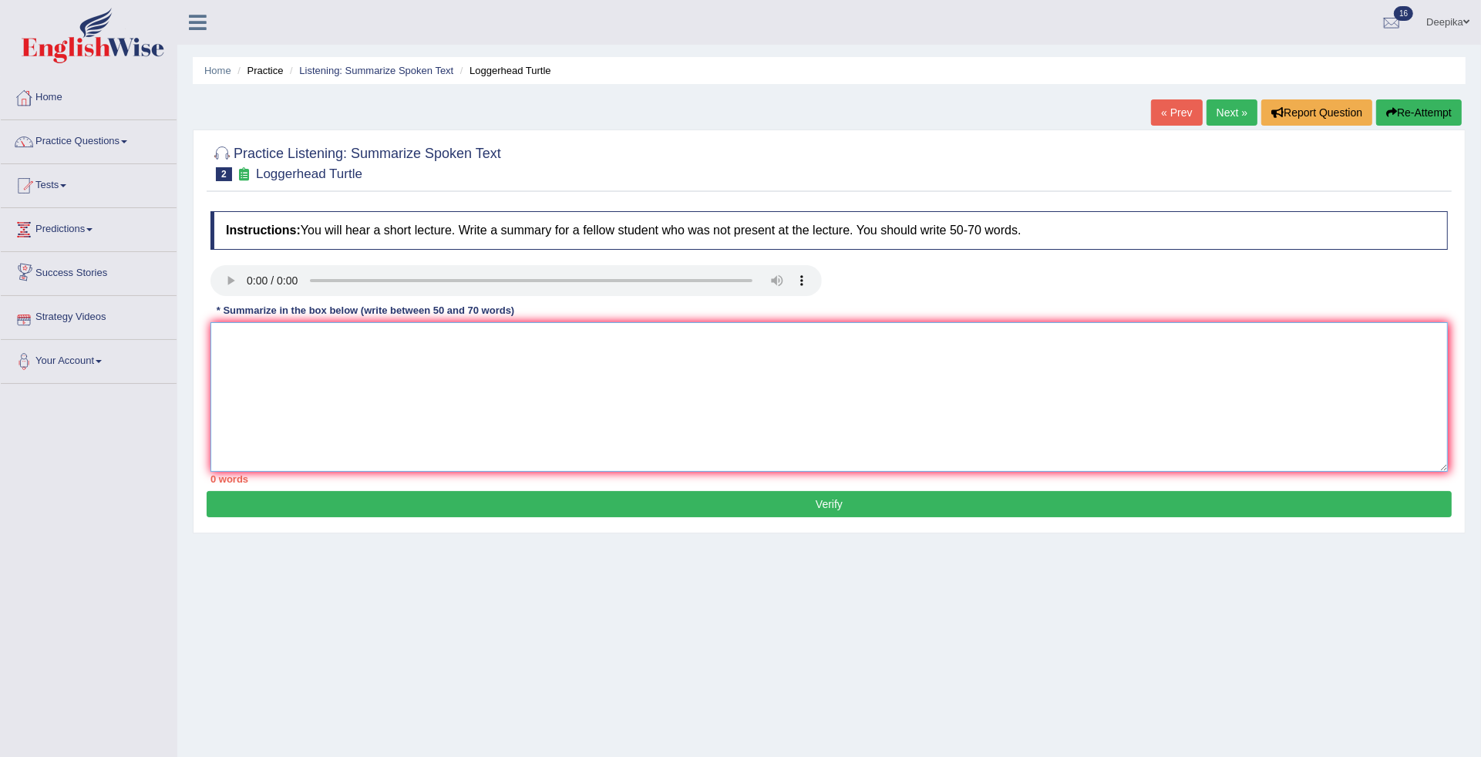
click at [222, 361] on textarea at bounding box center [828, 397] width 1237 height 150
click at [220, 338] on textarea "loggerhead" at bounding box center [828, 397] width 1237 height 150
click at [227, 338] on textarea "Lloggerhead" at bounding box center [828, 397] width 1237 height 150
click at [227, 337] on textarea "loggerhead" at bounding box center [828, 397] width 1237 height 150
click at [282, 336] on textarea "Loggerhead" at bounding box center [828, 397] width 1237 height 150
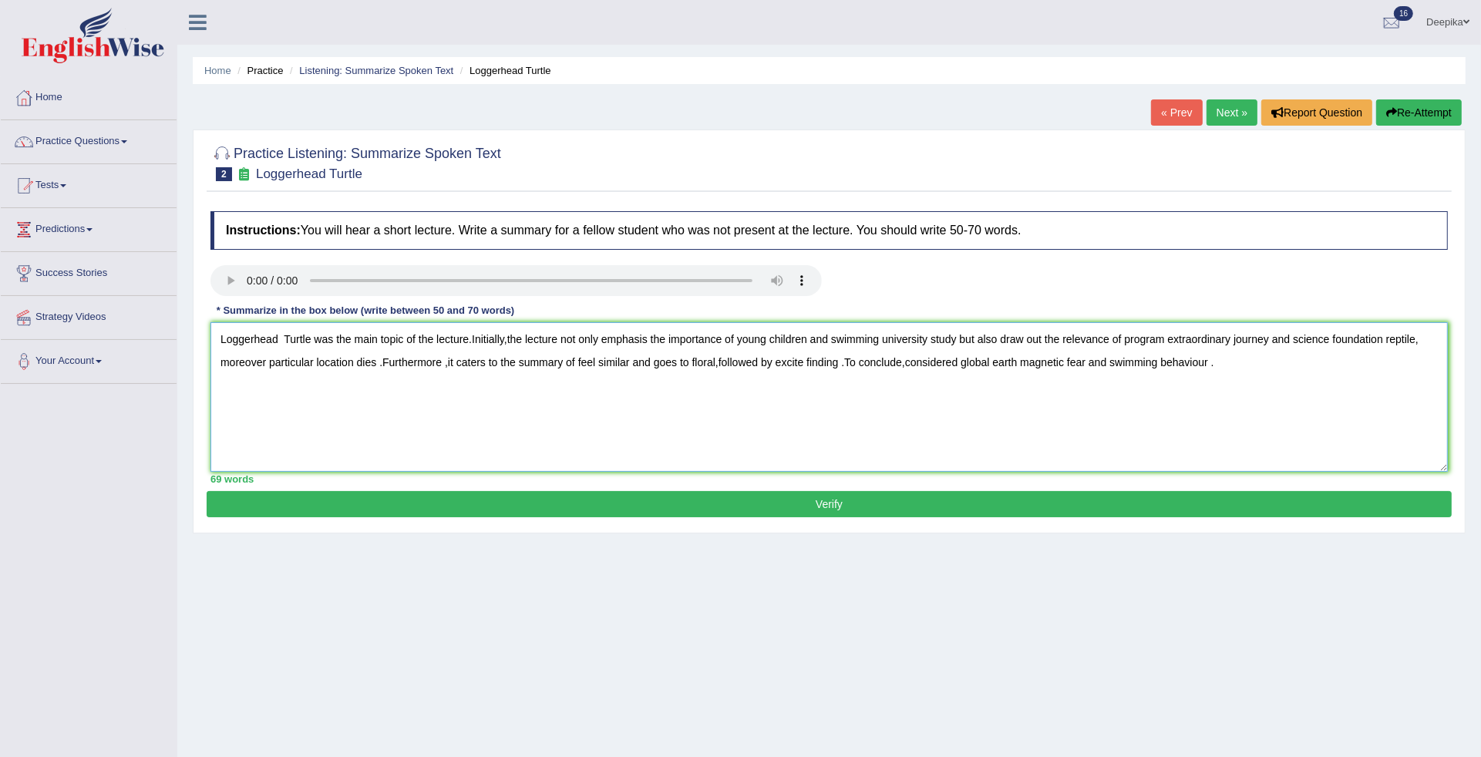
type textarea "Loggerhead Turtle was the main topic of the lecture.Initially,the lecture not o…"
click at [424, 503] on button "Verify" at bounding box center [829, 504] width 1245 height 26
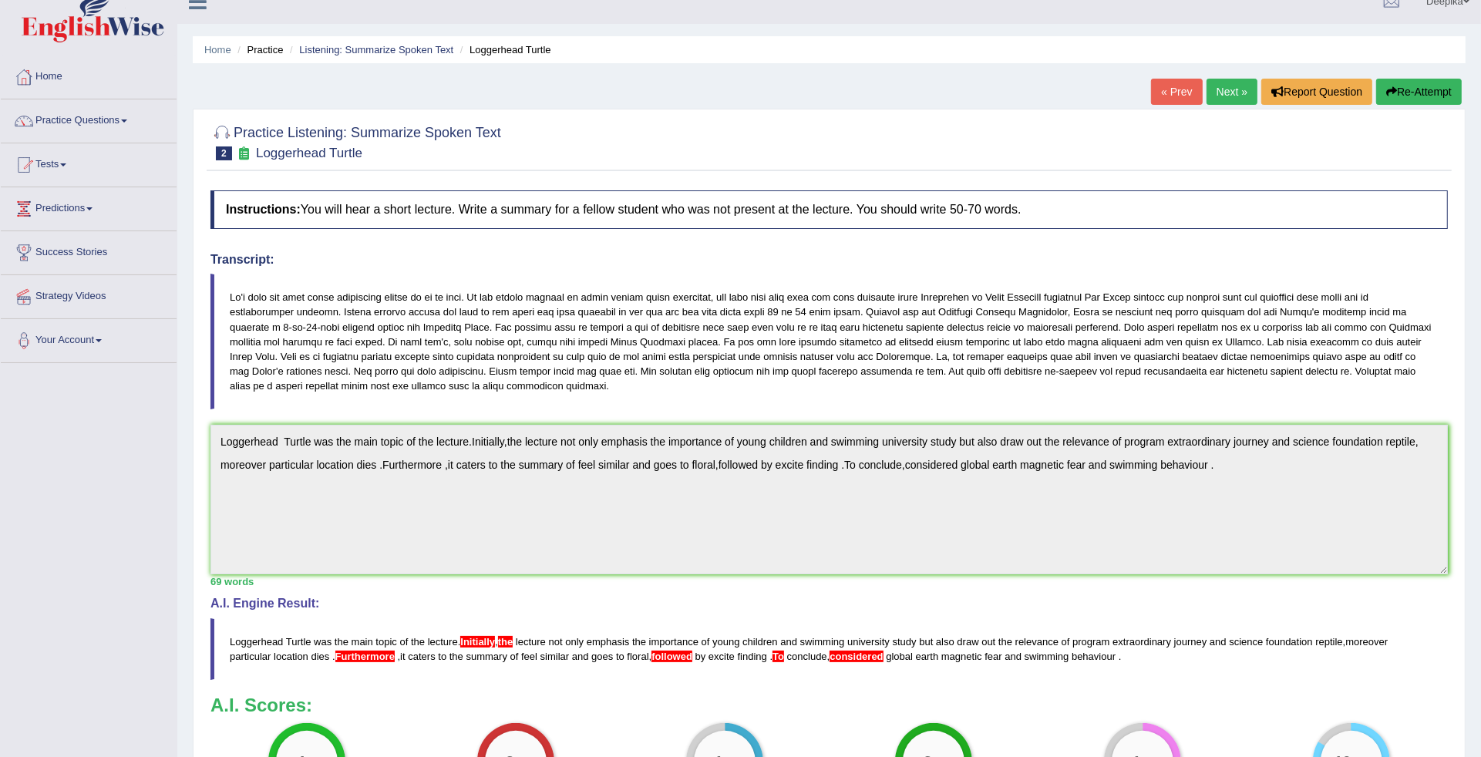
scroll to position [5, 0]
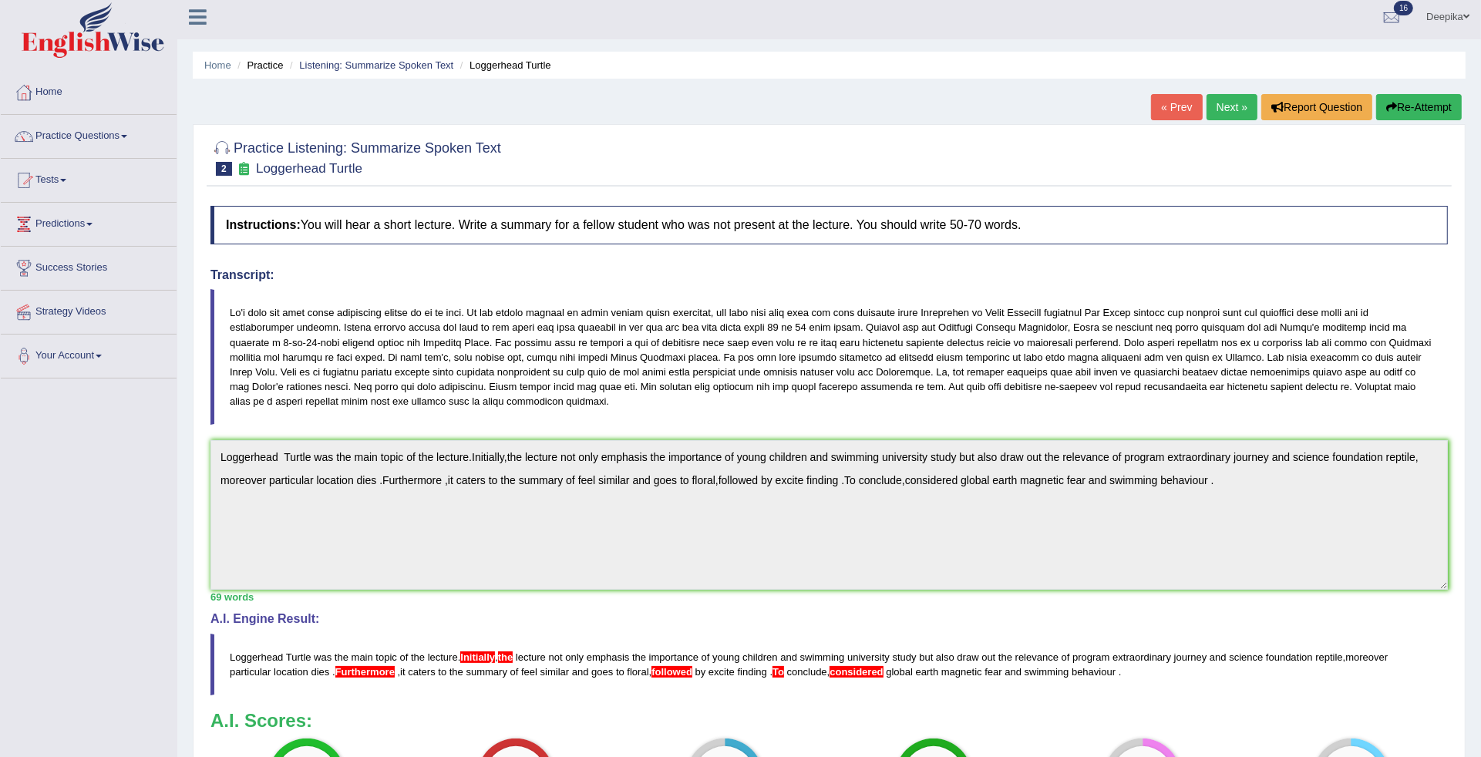
click at [66, 181] on span at bounding box center [63, 180] width 6 height 3
click at [71, 241] on link "Take Mock Test" at bounding box center [101, 244] width 144 height 28
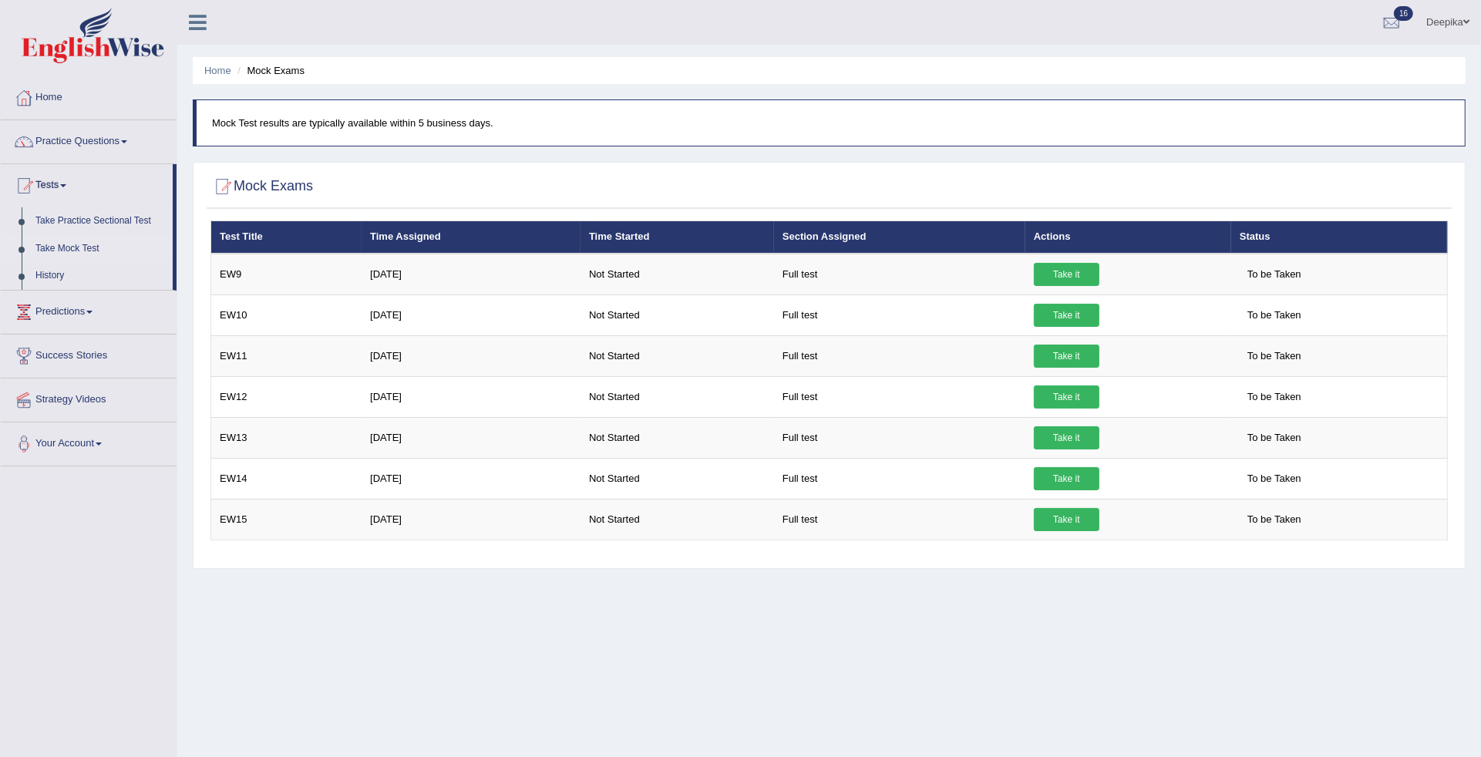
click at [1070, 270] on link "Take it" at bounding box center [1067, 274] width 66 height 23
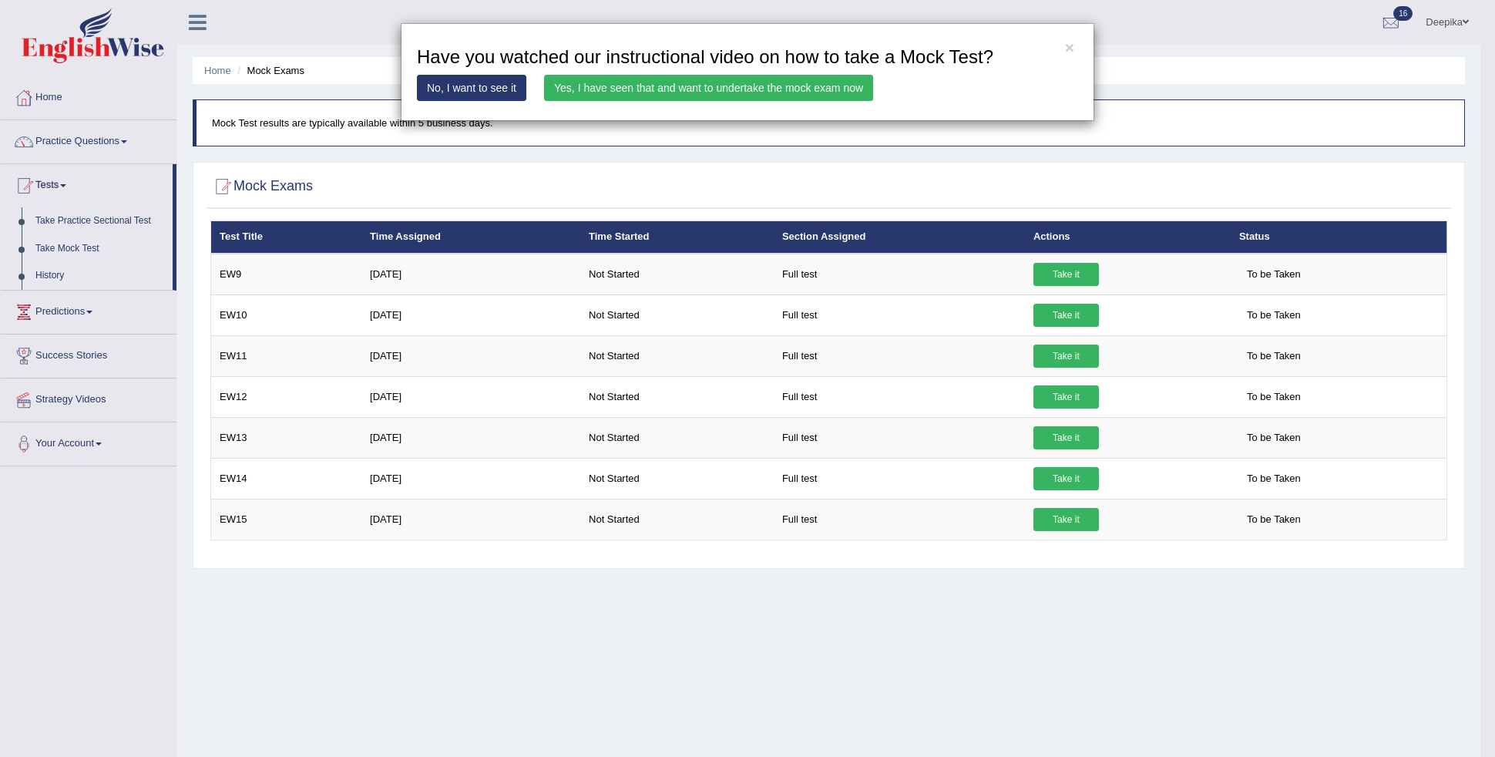
click at [795, 87] on link "Yes, I have seen that and want to undertake the mock exam now" at bounding box center [708, 88] width 329 height 26
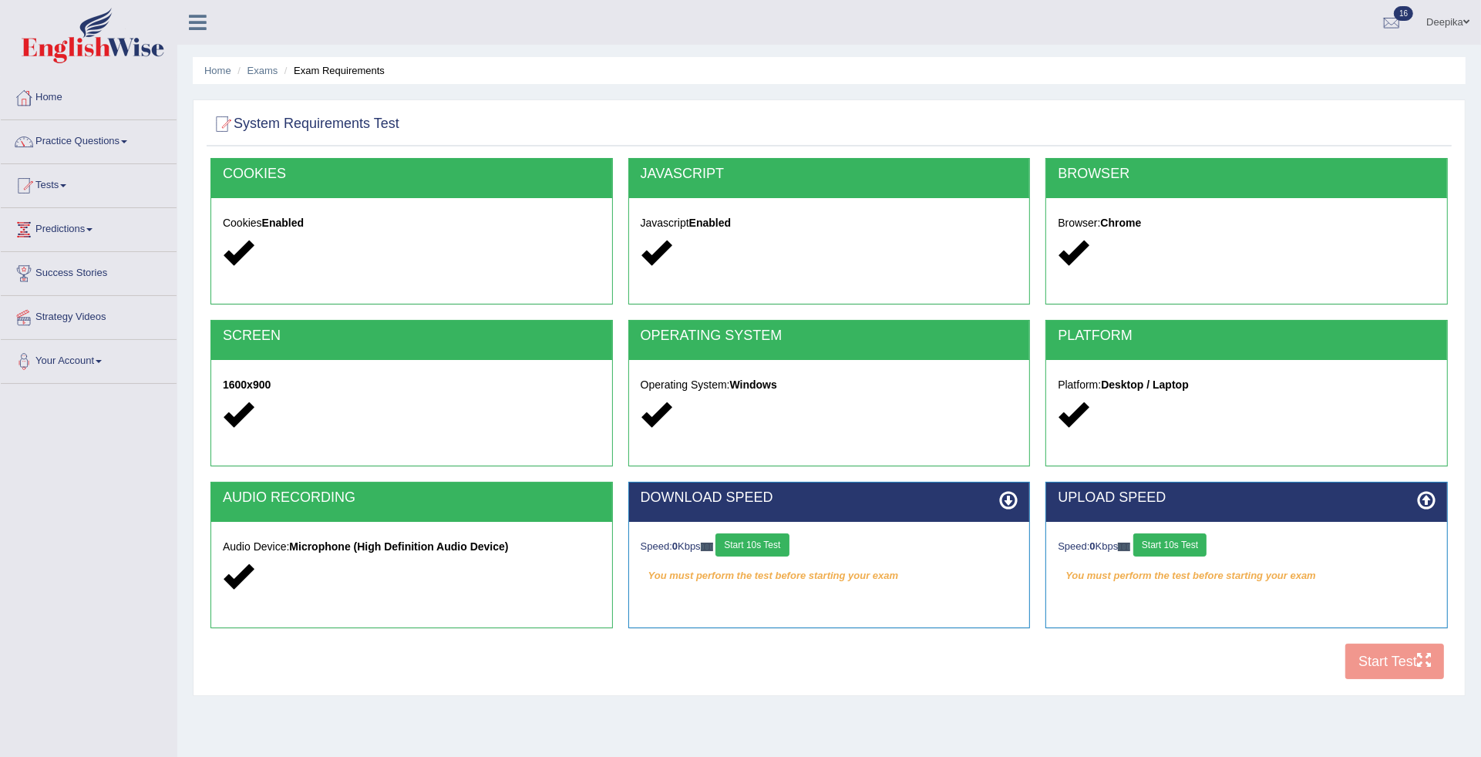
click at [777, 542] on button "Start 10s Test" at bounding box center [751, 544] width 73 height 23
click at [1189, 547] on button "Start 10s Test" at bounding box center [1169, 544] width 73 height 23
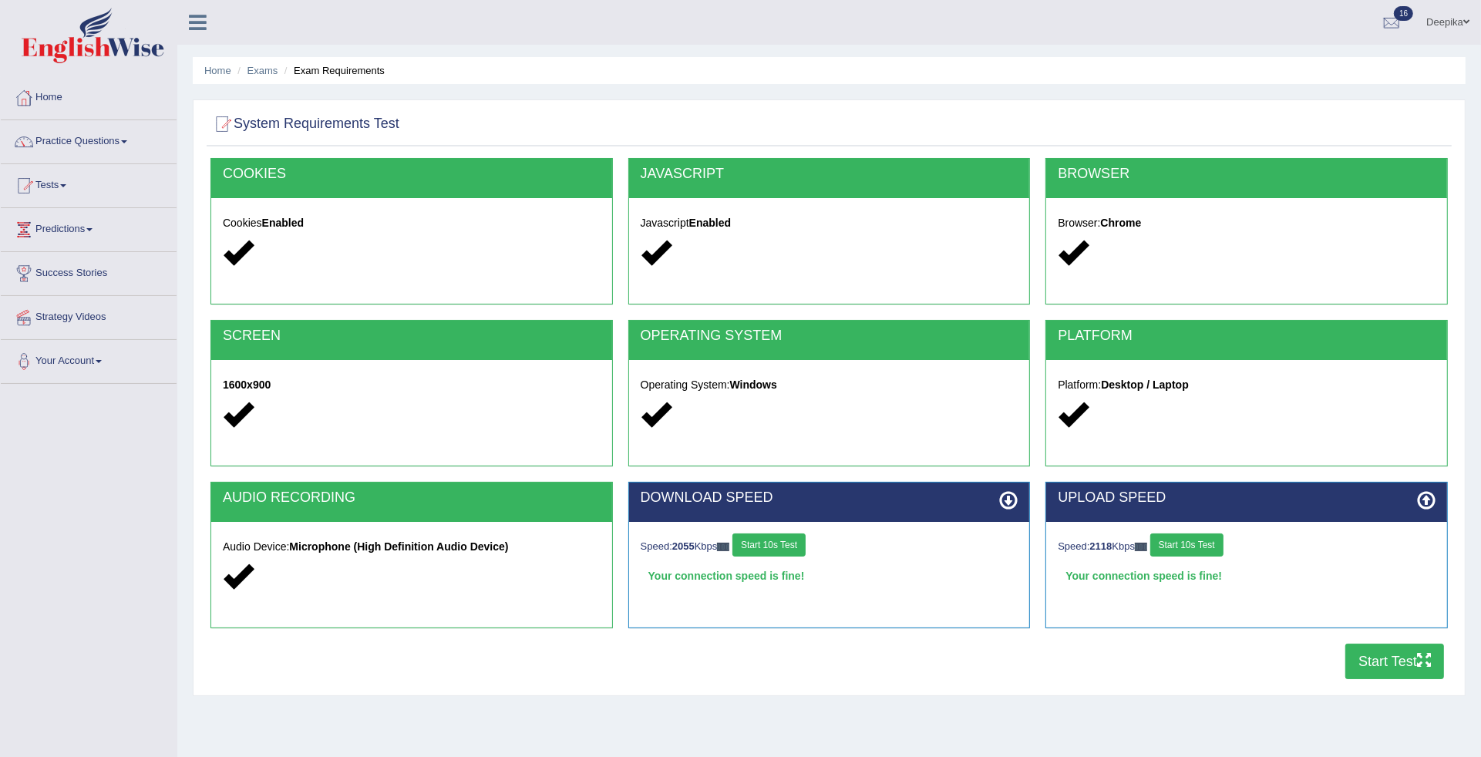
click at [1395, 659] on button "Start Test" at bounding box center [1394, 661] width 99 height 35
